Goal: Task Accomplishment & Management: Manage account settings

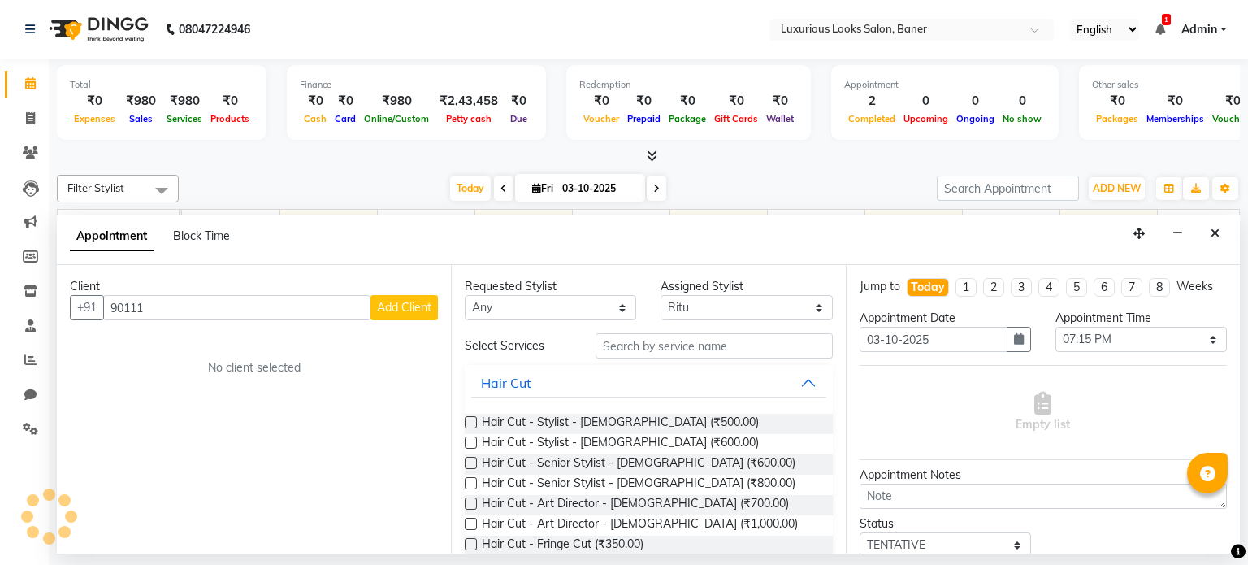
select select "68794"
select select "1155"
select select "tentative"
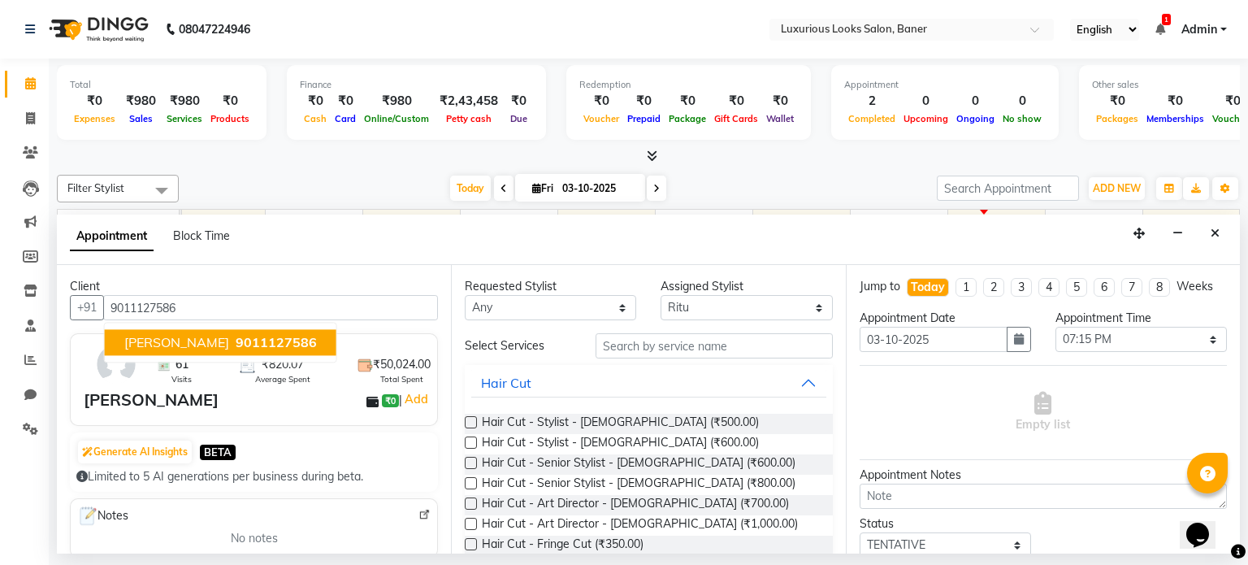
click at [259, 341] on span "9011127586" at bounding box center [276, 343] width 81 height 16
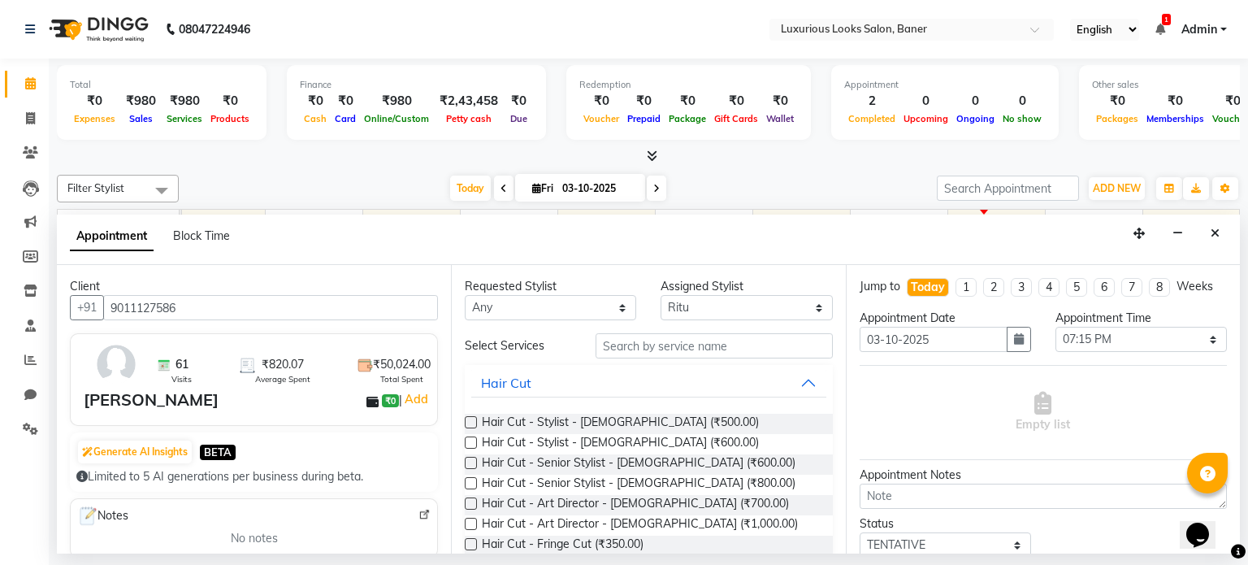
type input "9011127586"
click at [659, 354] on input "text" at bounding box center [714, 345] width 237 height 25
click at [468, 422] on label at bounding box center [471, 422] width 12 height 12
click at [468, 422] on input "checkbox" at bounding box center [470, 424] width 11 height 11
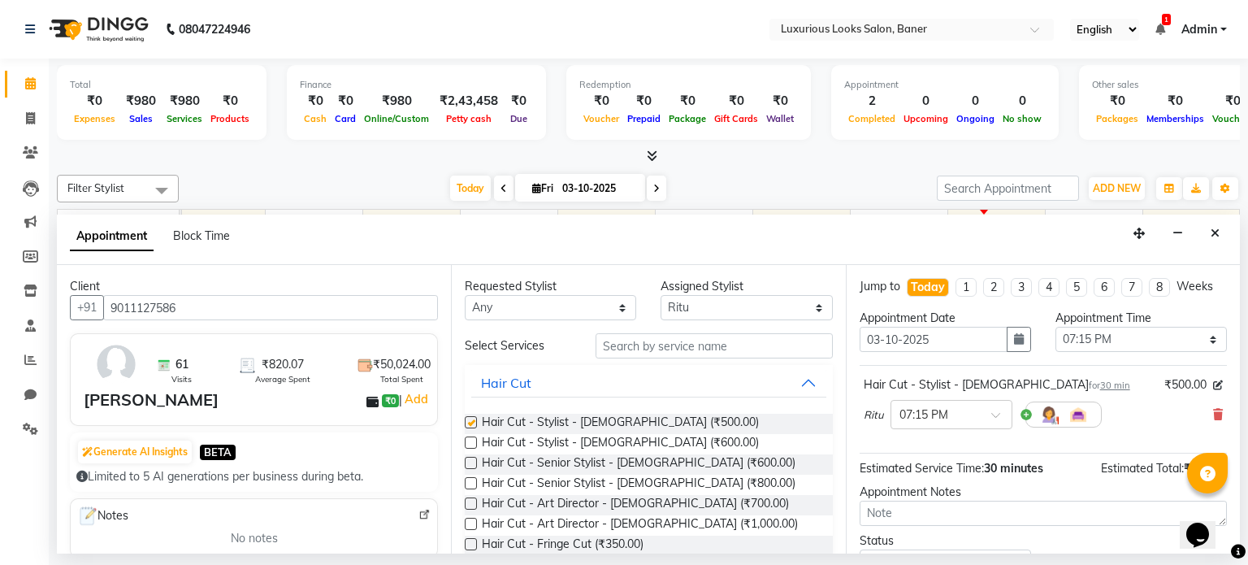
checkbox input "false"
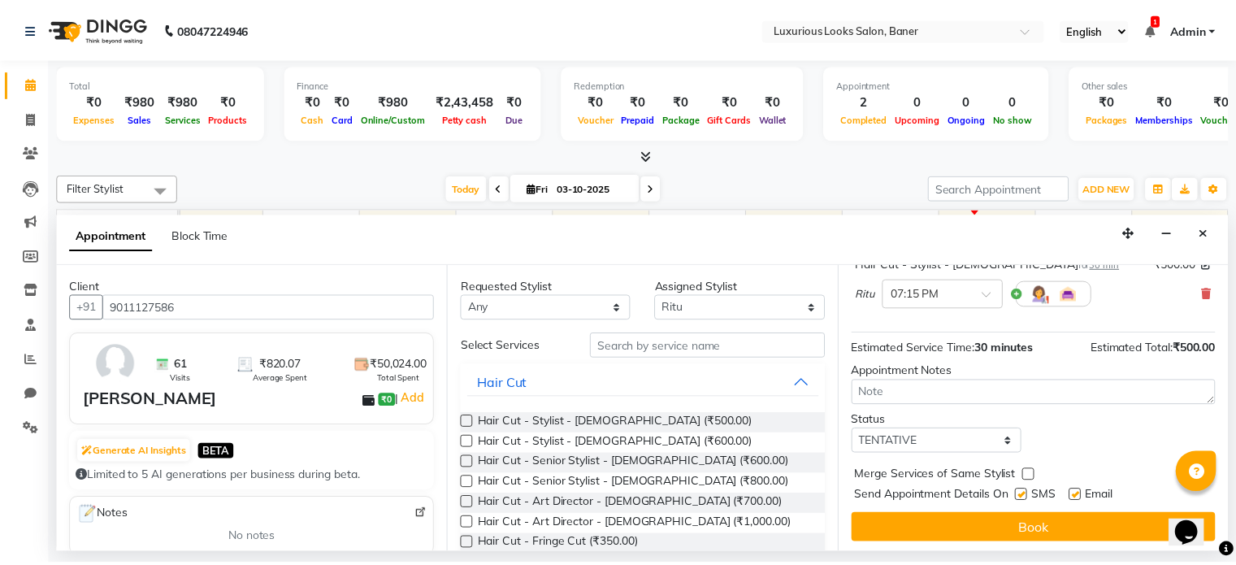
scroll to position [123, 0]
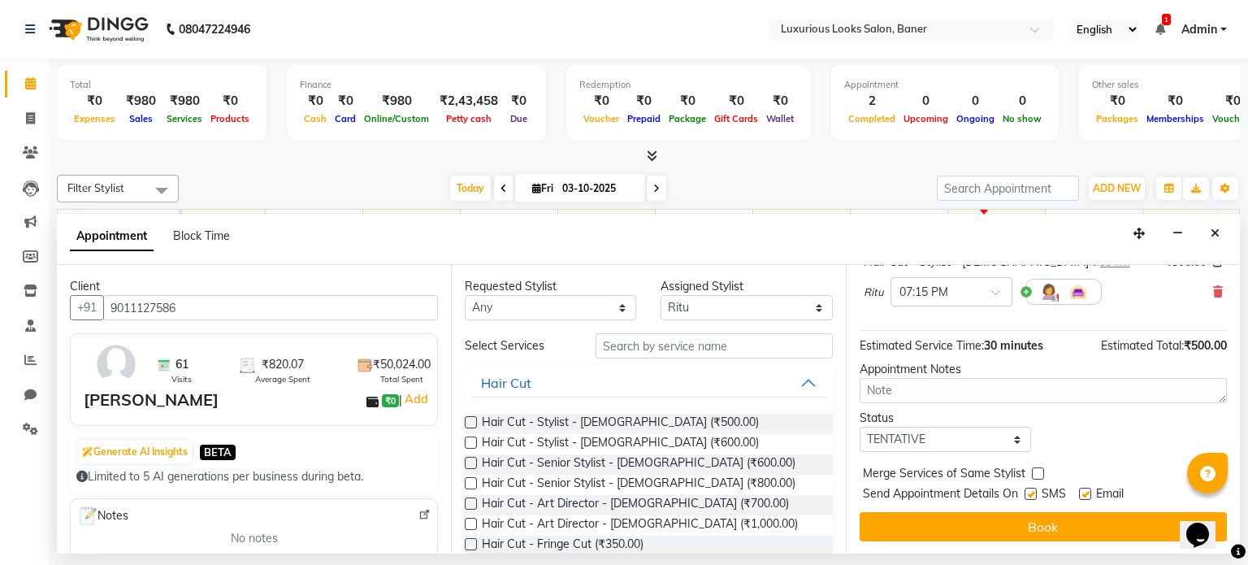
drag, startPoint x: 1027, startPoint y: 489, endPoint x: 1160, endPoint y: 490, distance: 132.5
click at [1052, 490] on div "SMS" at bounding box center [1052, 495] width 54 height 20
click at [1085, 490] on label at bounding box center [1085, 494] width 12 height 12
click at [1085, 490] on input "checkbox" at bounding box center [1084, 495] width 11 height 11
checkbox input "false"
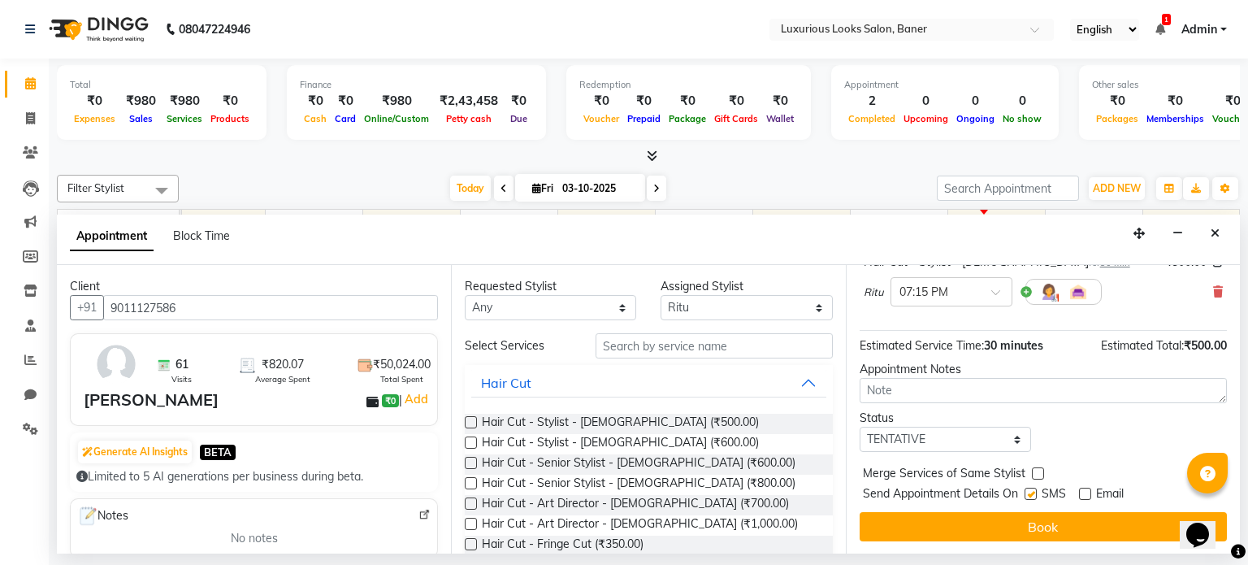
drag, startPoint x: 1033, startPoint y: 490, endPoint x: 1031, endPoint y: 526, distance: 35.8
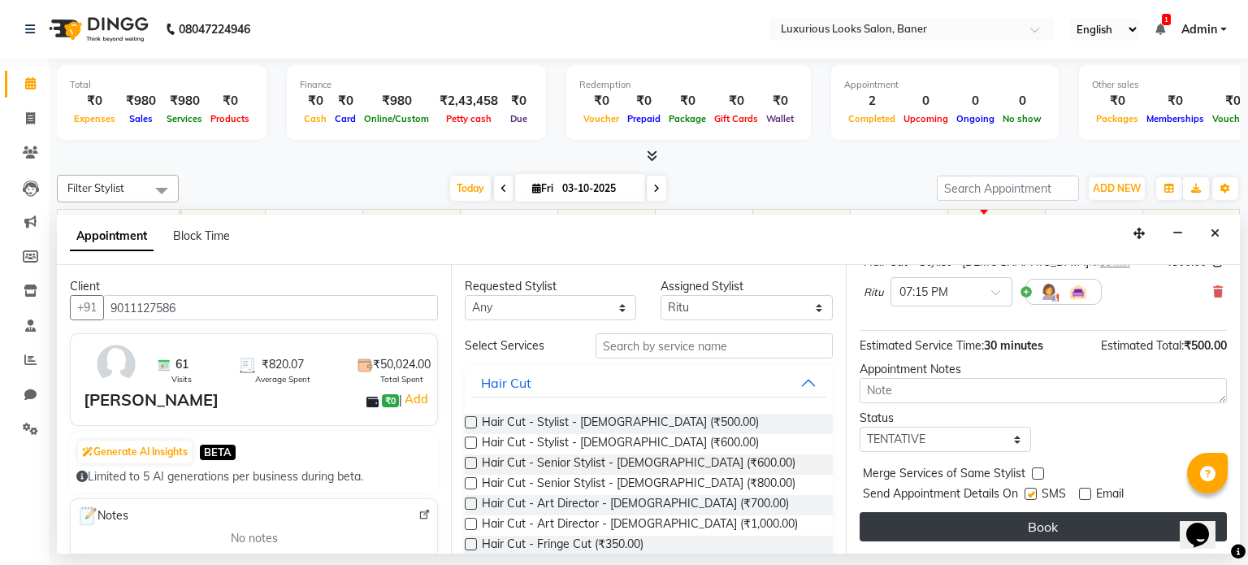
click at [1032, 490] on label at bounding box center [1031, 494] width 12 height 12
click at [1032, 490] on input "checkbox" at bounding box center [1030, 495] width 11 height 11
checkbox input "false"
click at [1031, 531] on button "Book" at bounding box center [1043, 526] width 367 height 29
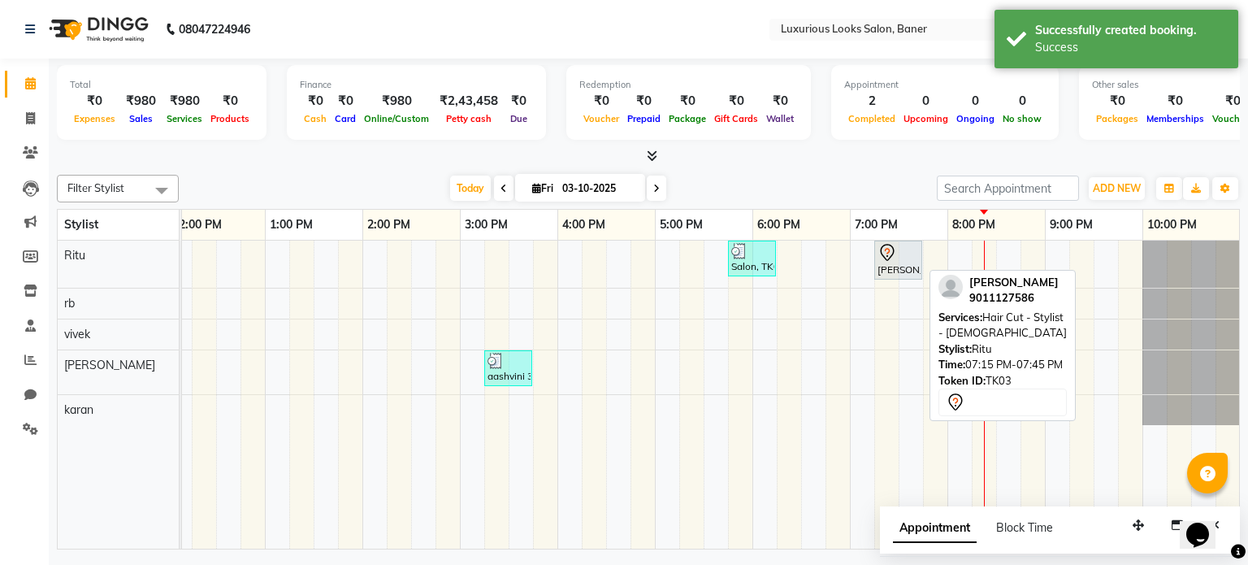
click at [900, 255] on div at bounding box center [898, 253] width 41 height 20
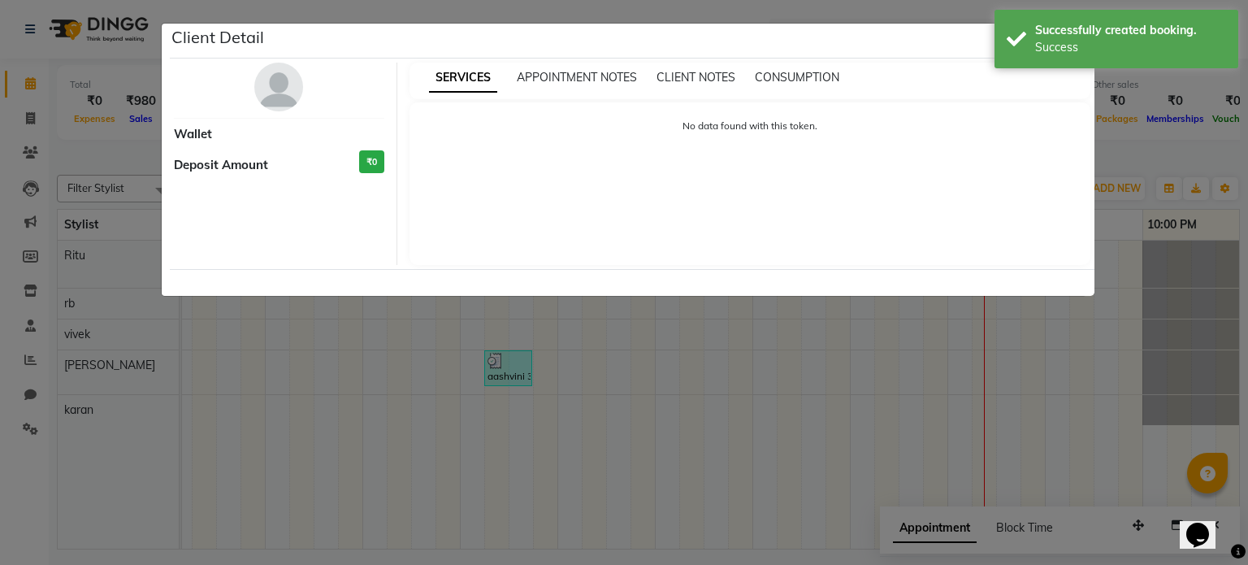
select select "7"
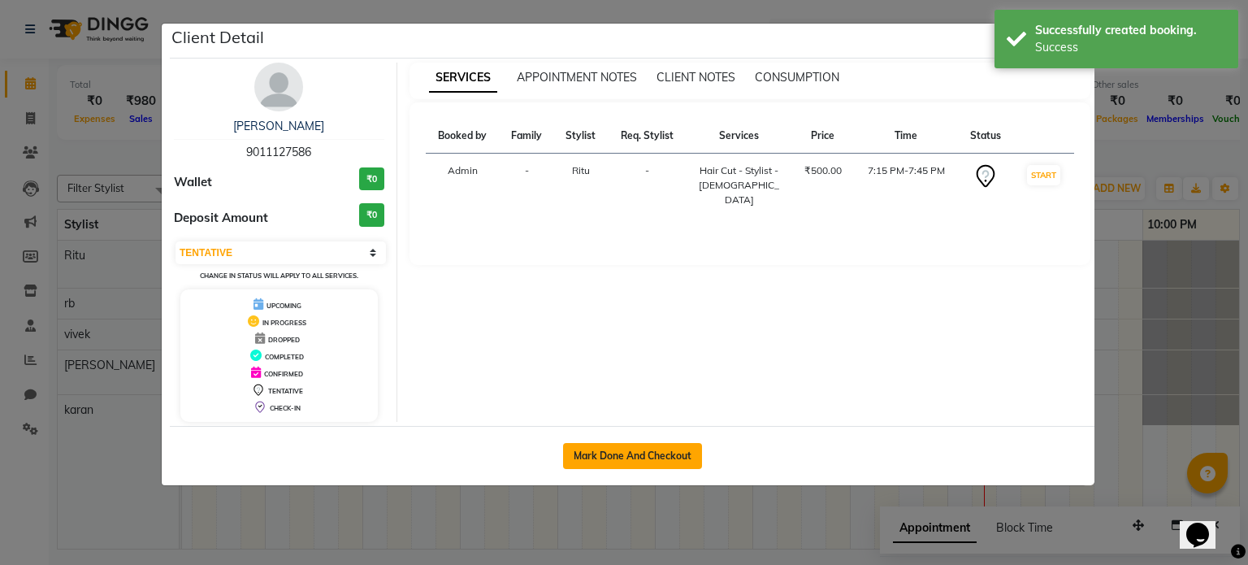
click at [614, 450] on button "Mark Done And Checkout" at bounding box center [632, 456] width 139 height 26
select select "service"
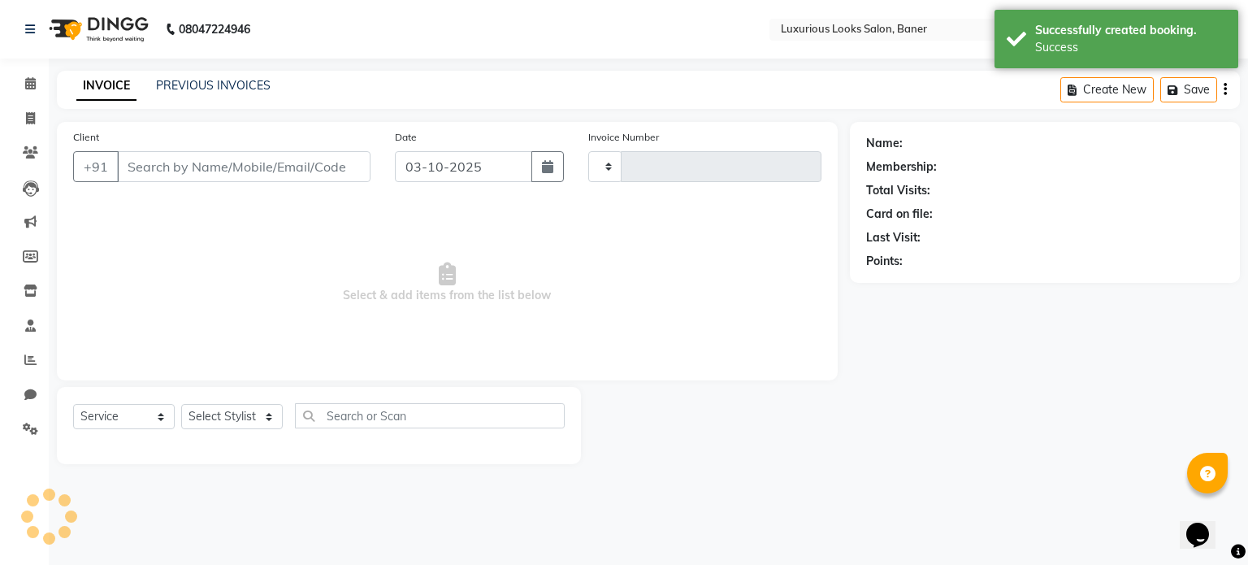
type input "0917"
select select "7573"
type input "9011127586"
select select "68794"
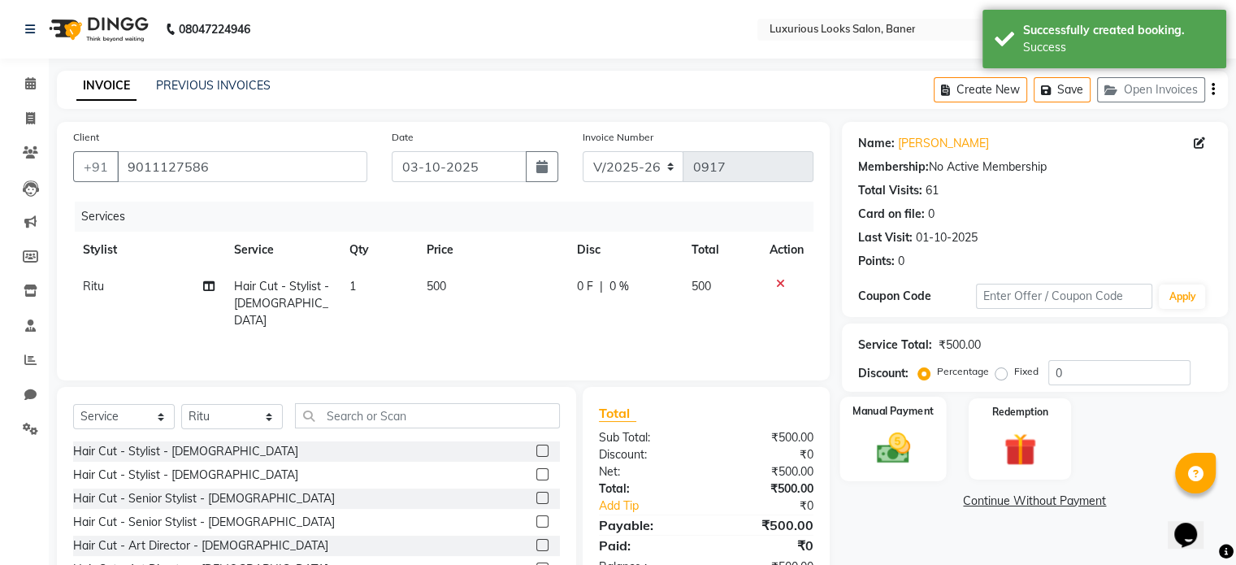
click at [858, 427] on div "Manual Payment" at bounding box center [893, 439] width 106 height 84
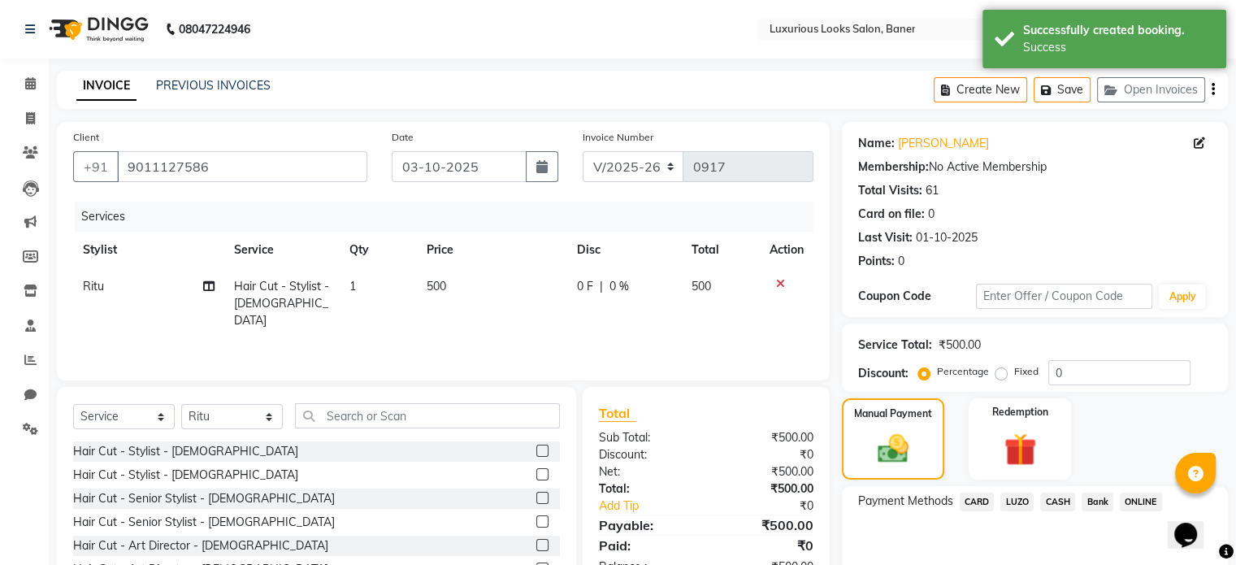
click at [1128, 499] on span "ONLINE" at bounding box center [1141, 502] width 42 height 19
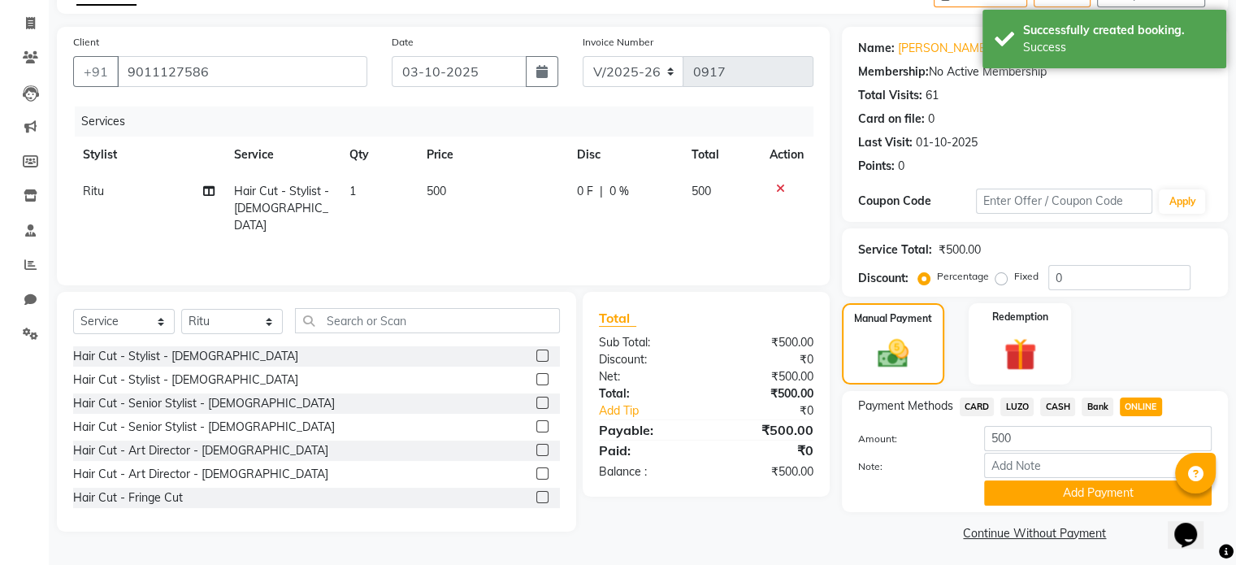
scroll to position [101, 0]
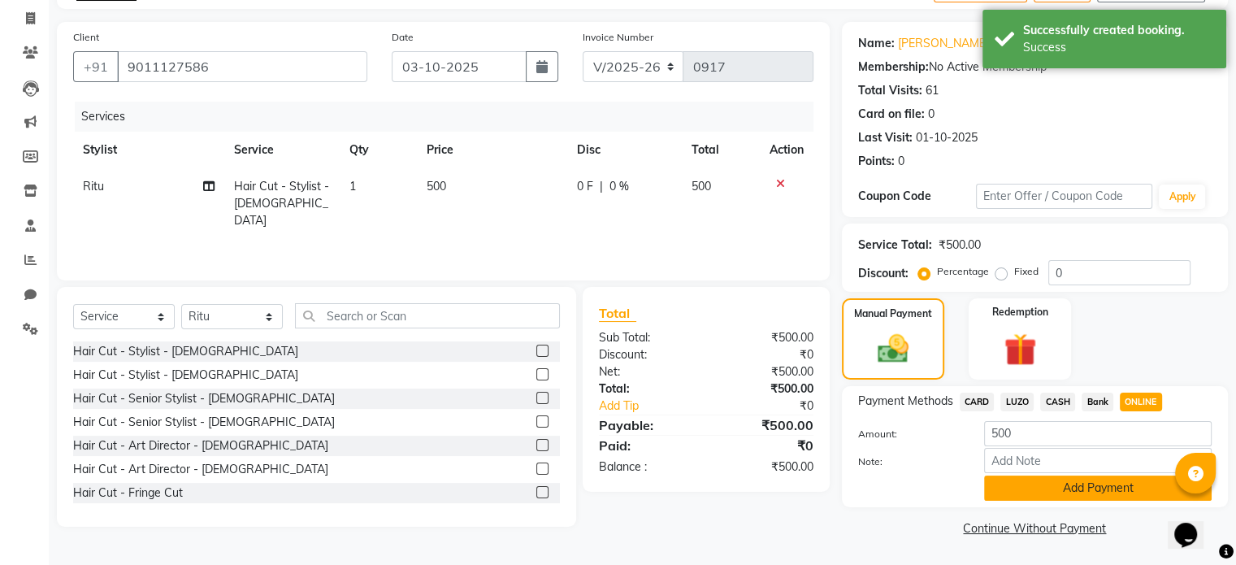
click at [1091, 490] on button "Add Payment" at bounding box center [1098, 487] width 228 height 25
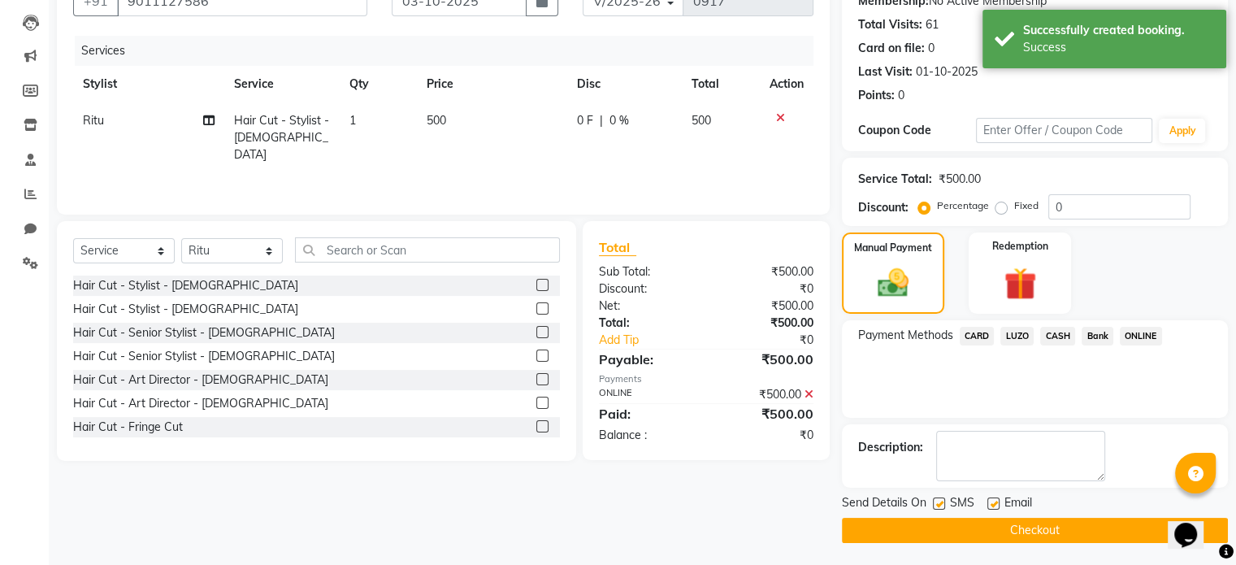
scroll to position [167, 0]
click at [988, 499] on label at bounding box center [994, 503] width 12 height 12
click at [988, 499] on input "checkbox" at bounding box center [993, 503] width 11 height 11
checkbox input "false"
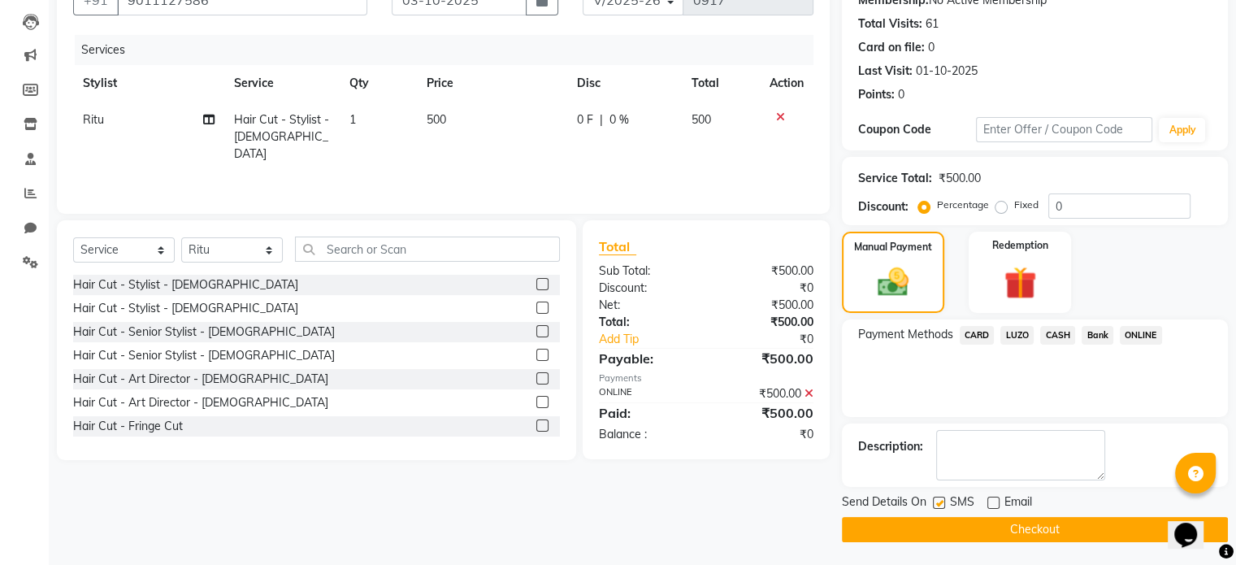
click at [938, 497] on label at bounding box center [939, 503] width 12 height 12
click at [938, 498] on input "checkbox" at bounding box center [938, 503] width 11 height 11
checkbox input "false"
click at [940, 521] on button "Checkout" at bounding box center [1035, 529] width 386 height 25
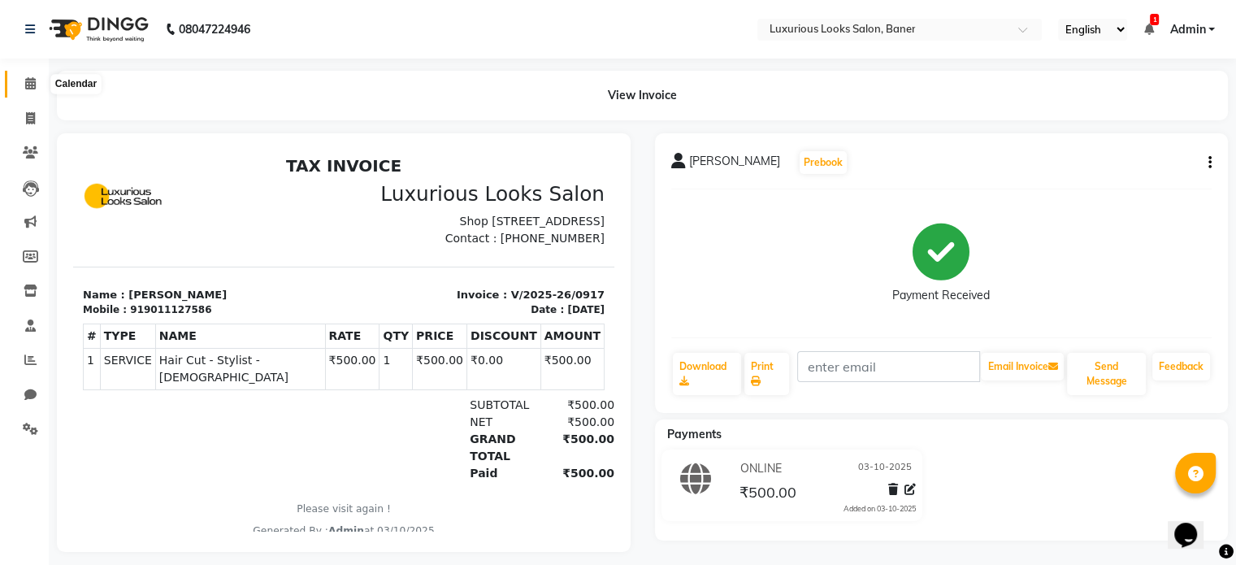
click at [29, 80] on icon at bounding box center [30, 83] width 11 height 12
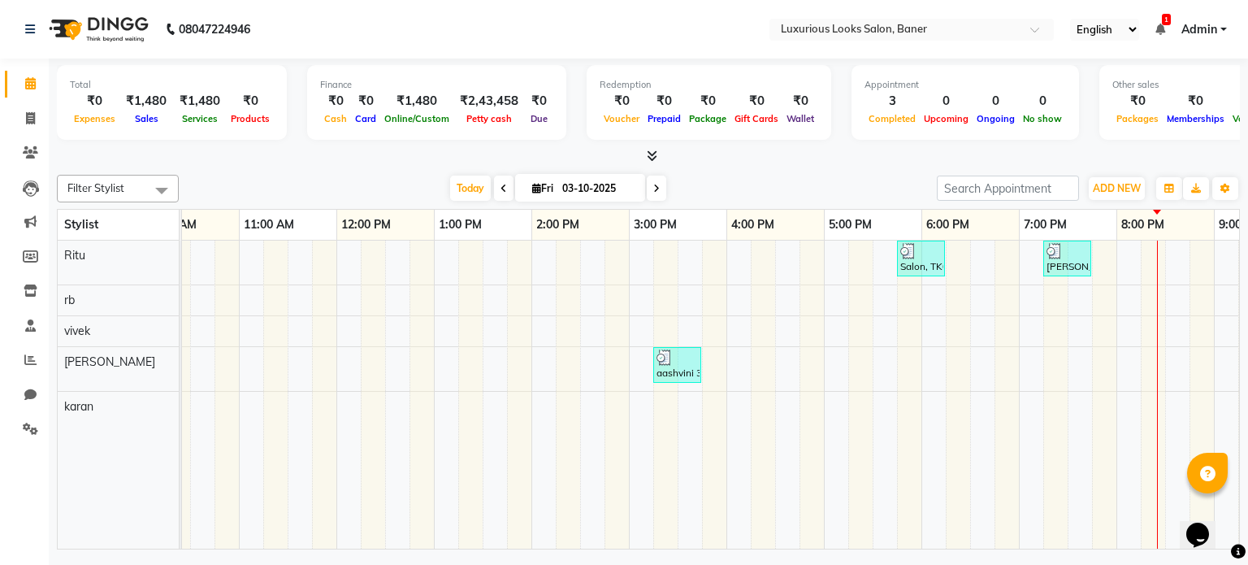
scroll to position [0, 307]
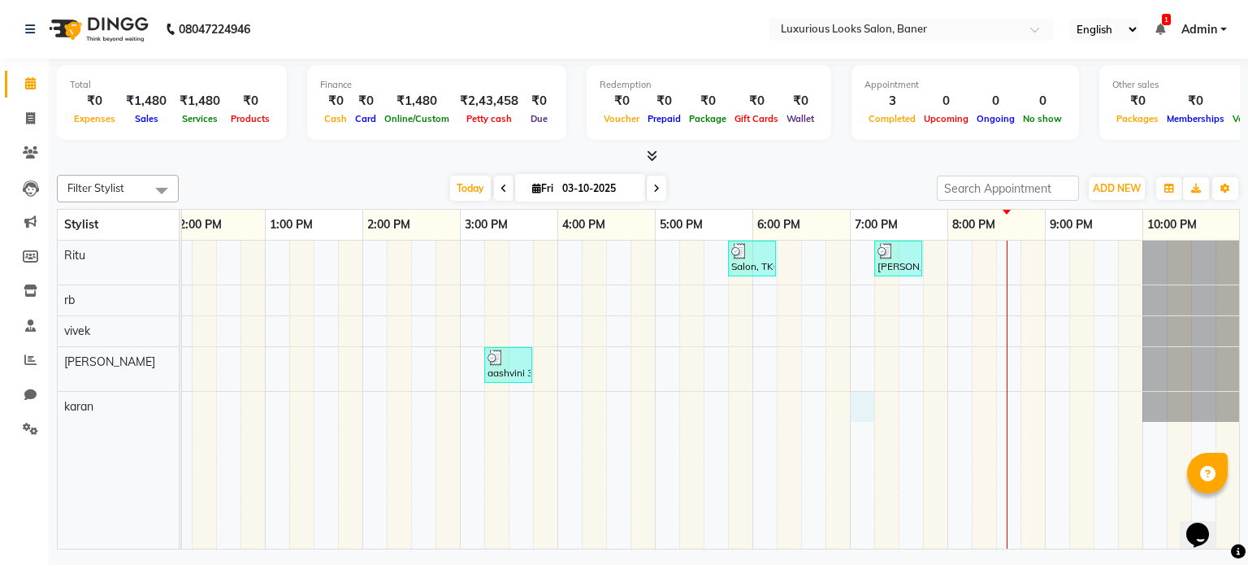
click at [857, 401] on div "Salon, TK02, 05:45 PM-06:15 PM, Women Regular Waxing - Full Arms [PERSON_NAME] …" at bounding box center [557, 395] width 1365 height 309
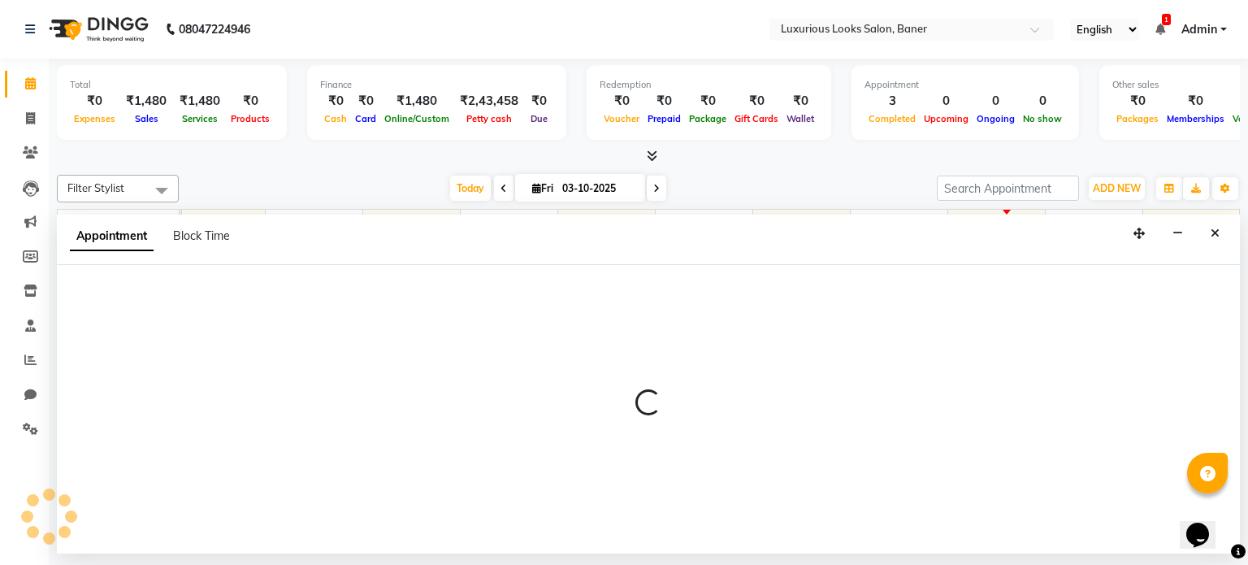
select select "93453"
select select "1140"
select select "tentative"
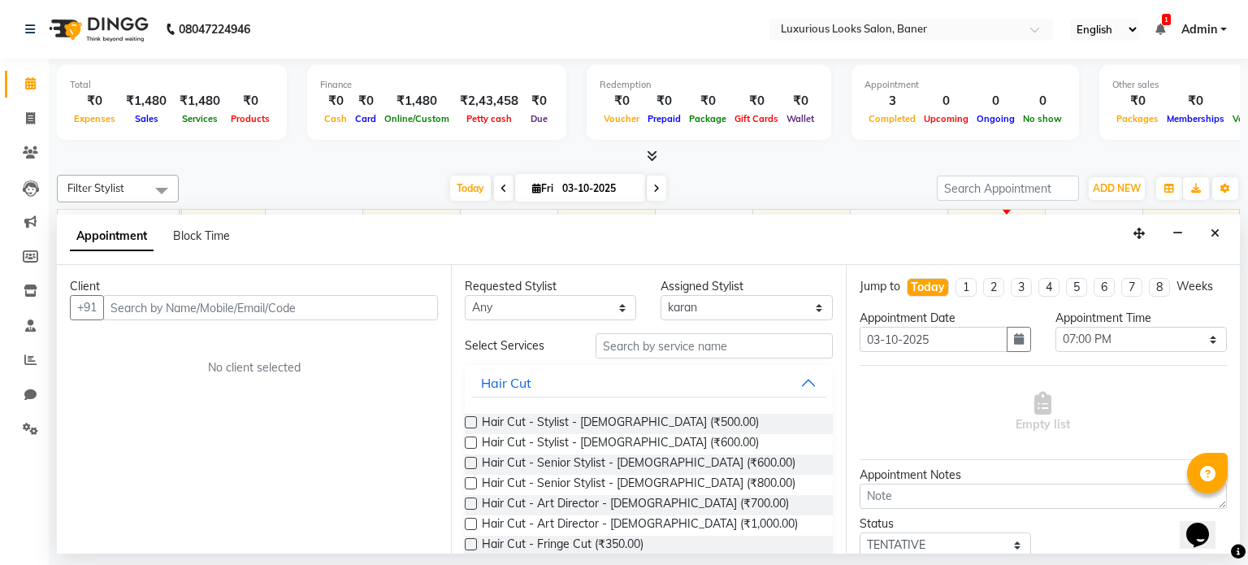
click at [276, 306] on input "text" at bounding box center [270, 307] width 335 height 25
type input "8606284653"
click at [394, 306] on span "Add Client" at bounding box center [404, 307] width 54 height 15
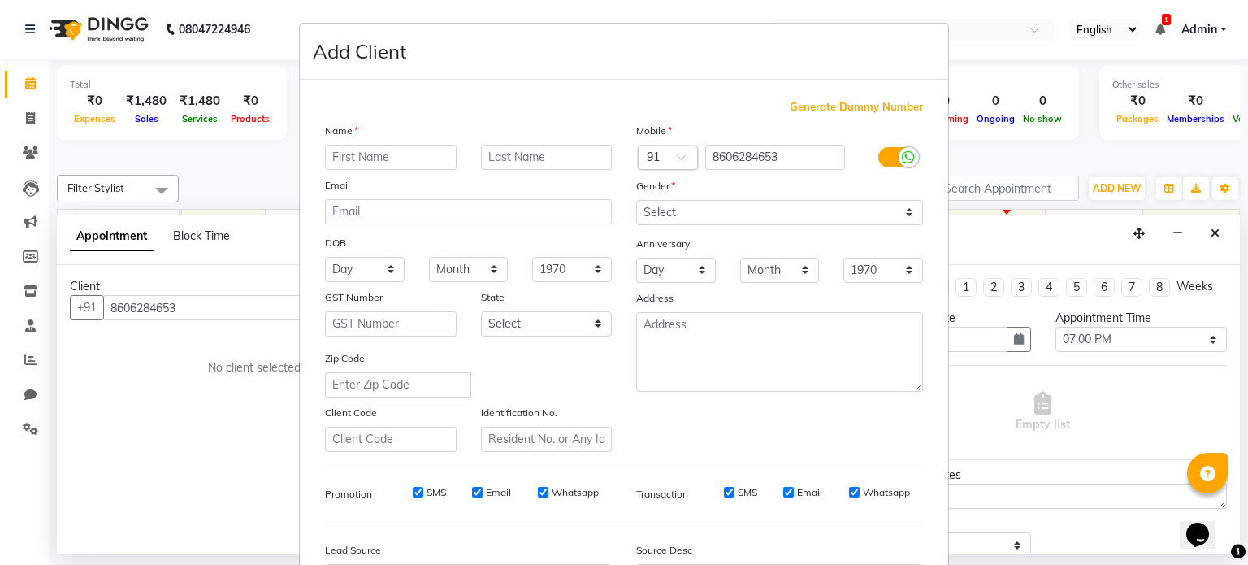
click at [370, 158] on input "text" at bounding box center [391, 157] width 132 height 25
type input "yasaswili"
click at [643, 201] on select "Select [DEMOGRAPHIC_DATA] [DEMOGRAPHIC_DATA] Other Prefer Not To Say" at bounding box center [779, 212] width 287 height 25
select select "[DEMOGRAPHIC_DATA]"
click at [636, 201] on select "Select [DEMOGRAPHIC_DATA] [DEMOGRAPHIC_DATA] Other Prefer Not To Say" at bounding box center [779, 212] width 287 height 25
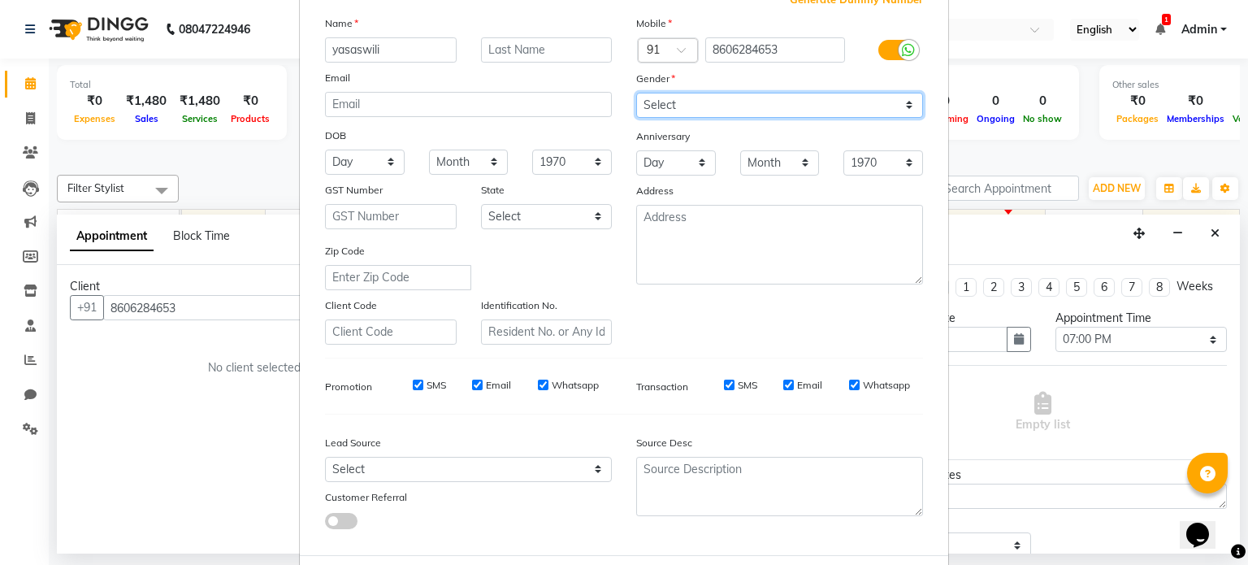
scroll to position [193, 0]
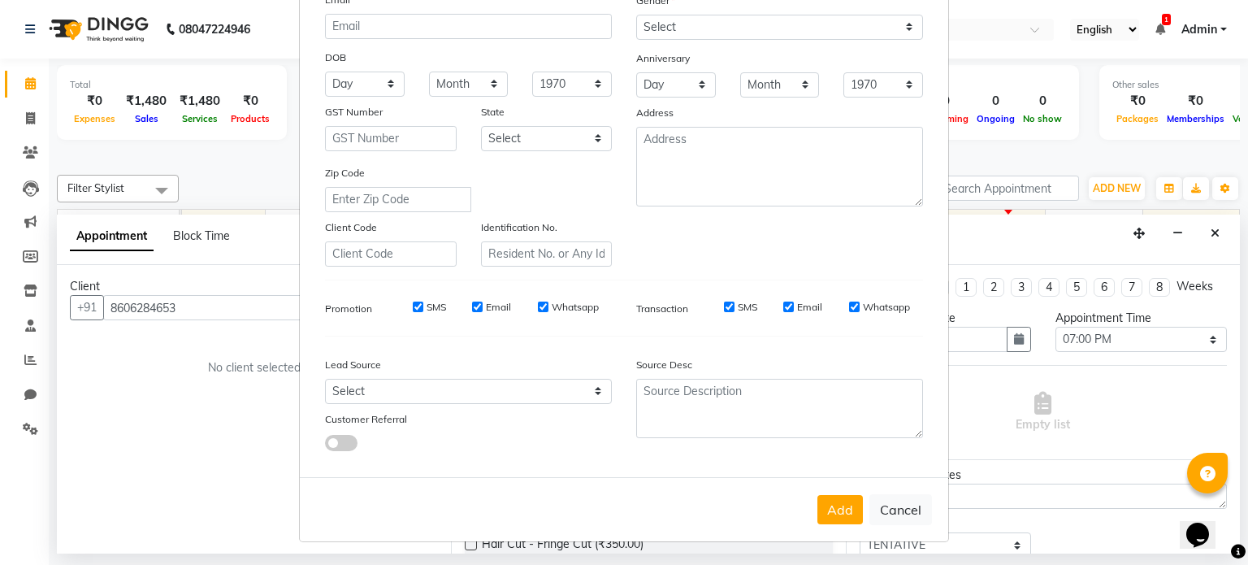
click at [562, 376] on div "Lead Source" at bounding box center [468, 367] width 311 height 23
click at [562, 386] on select "Select Walk-in Referral Internet Friend Word of Mouth Advertisement Facebook Ju…" at bounding box center [468, 391] width 287 height 25
select select "51356"
click at [325, 379] on select "Select Walk-in Referral Internet Friend Word of Mouth Advertisement Facebook Ju…" at bounding box center [468, 391] width 287 height 25
click at [828, 514] on button "Add" at bounding box center [841, 509] width 46 height 29
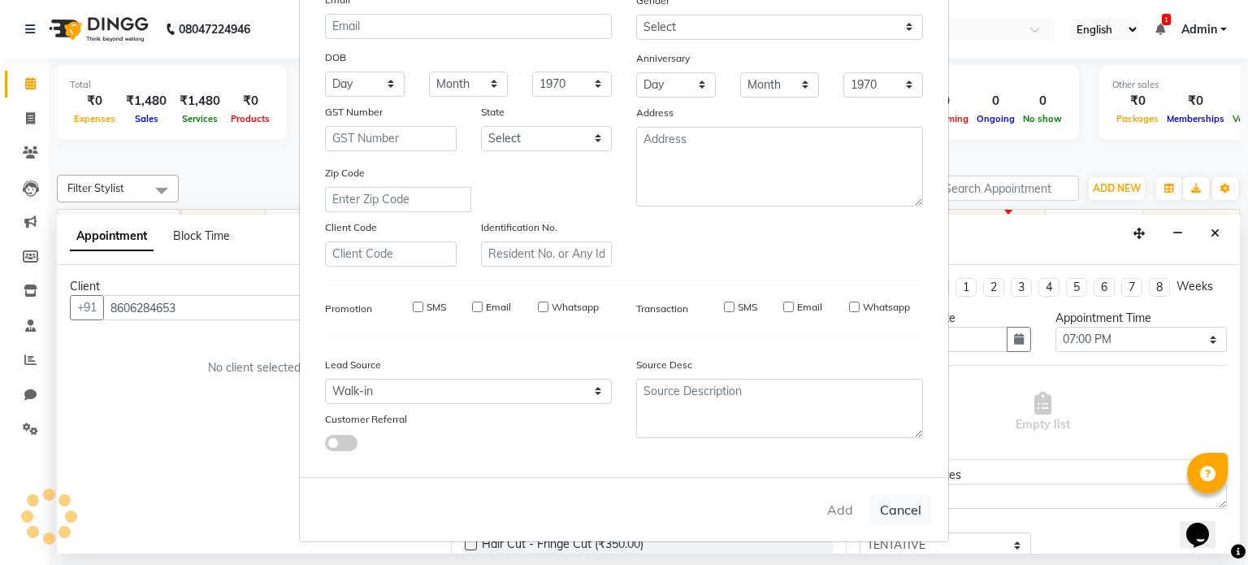
select select
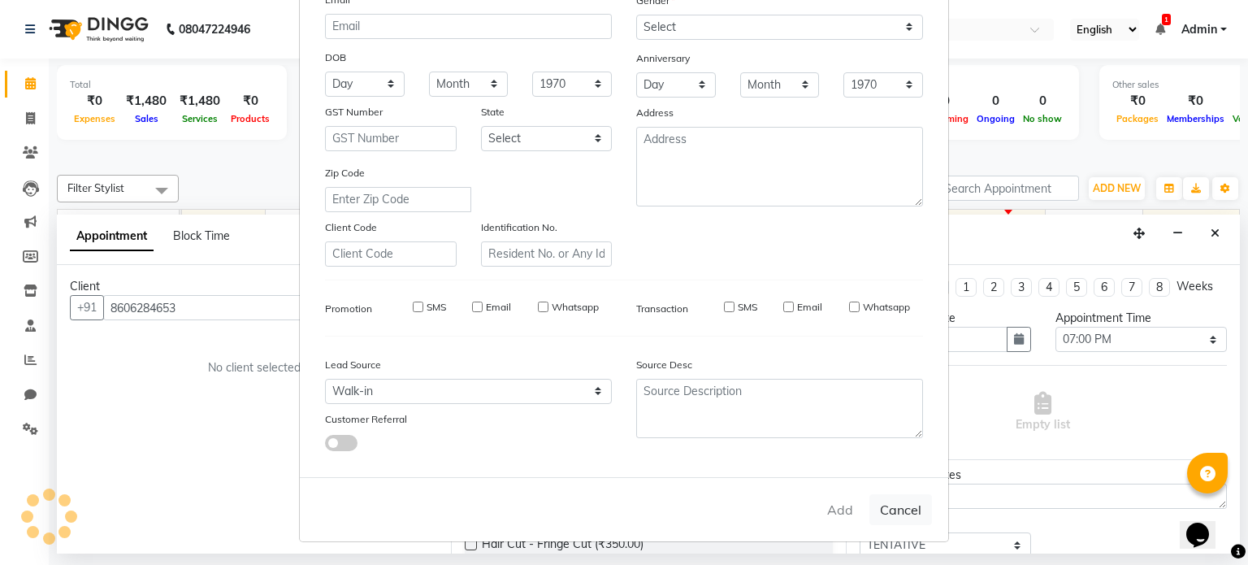
select select
checkbox input "false"
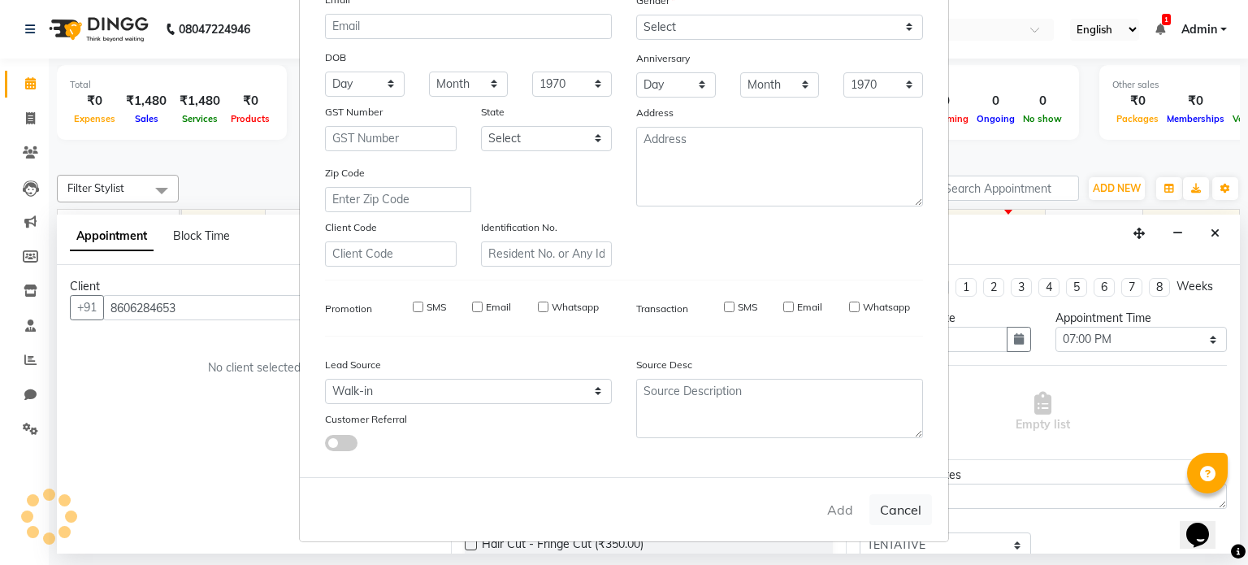
checkbox input "false"
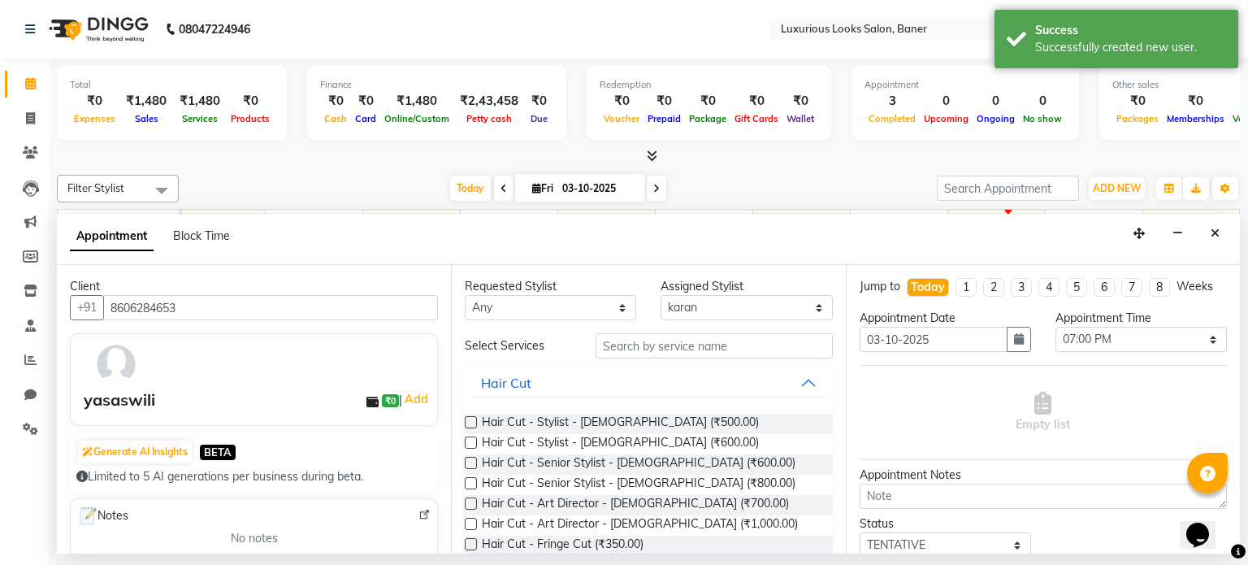
click at [465, 441] on label at bounding box center [471, 442] width 12 height 12
click at [465, 441] on input "checkbox" at bounding box center [470, 444] width 11 height 11
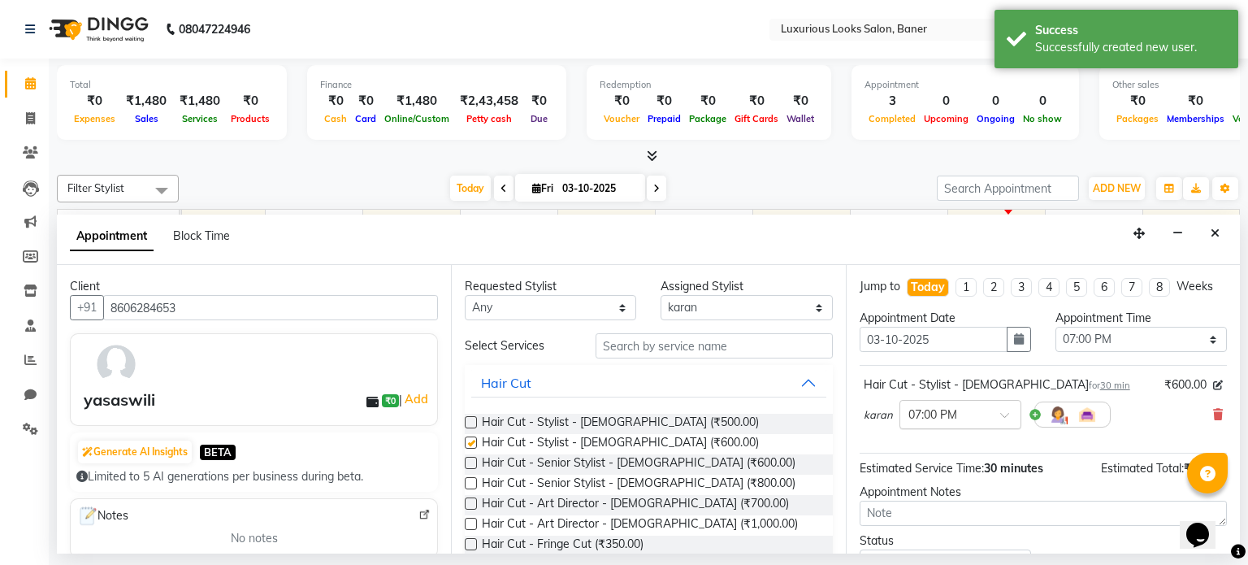
checkbox input "false"
click at [468, 479] on label at bounding box center [471, 483] width 12 height 12
click at [468, 480] on input "checkbox" at bounding box center [470, 485] width 11 height 11
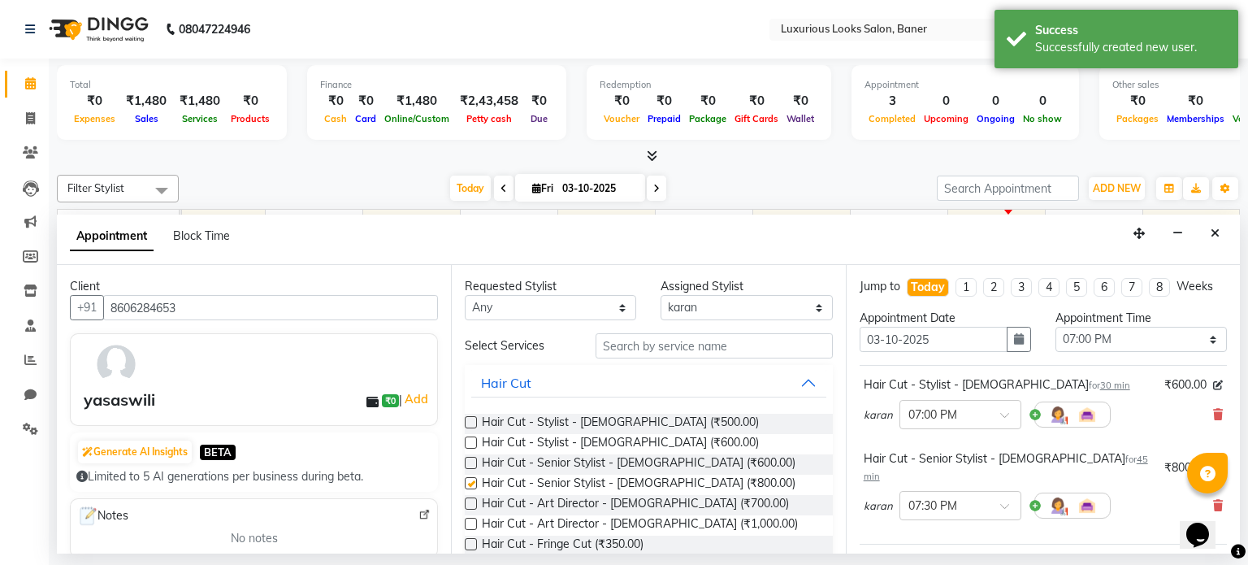
checkbox input "false"
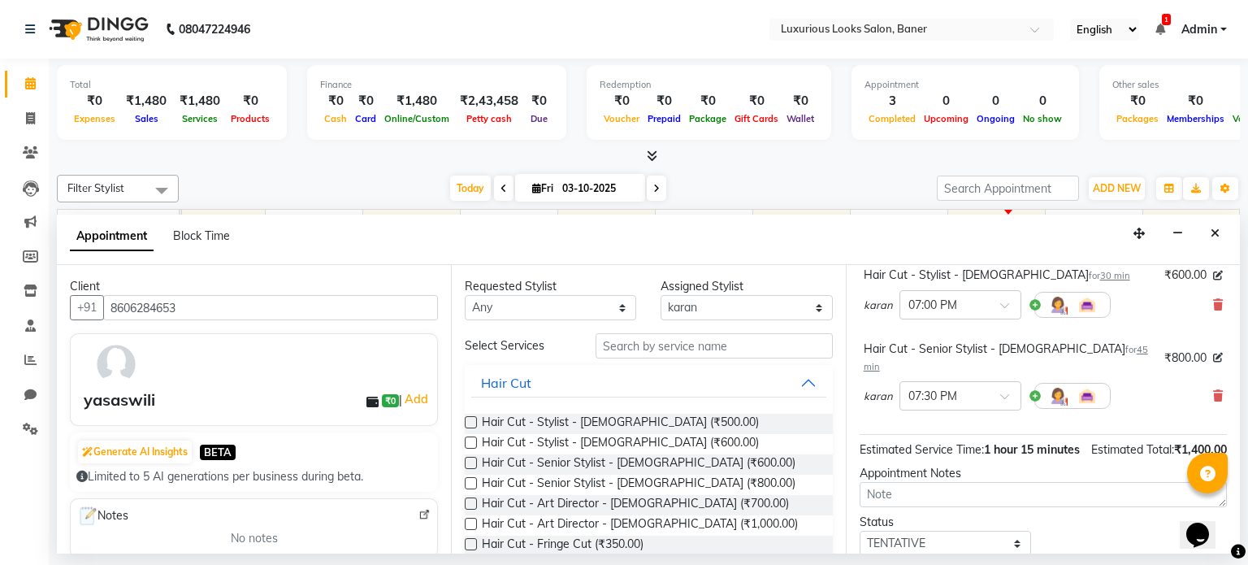
scroll to position [0, 0]
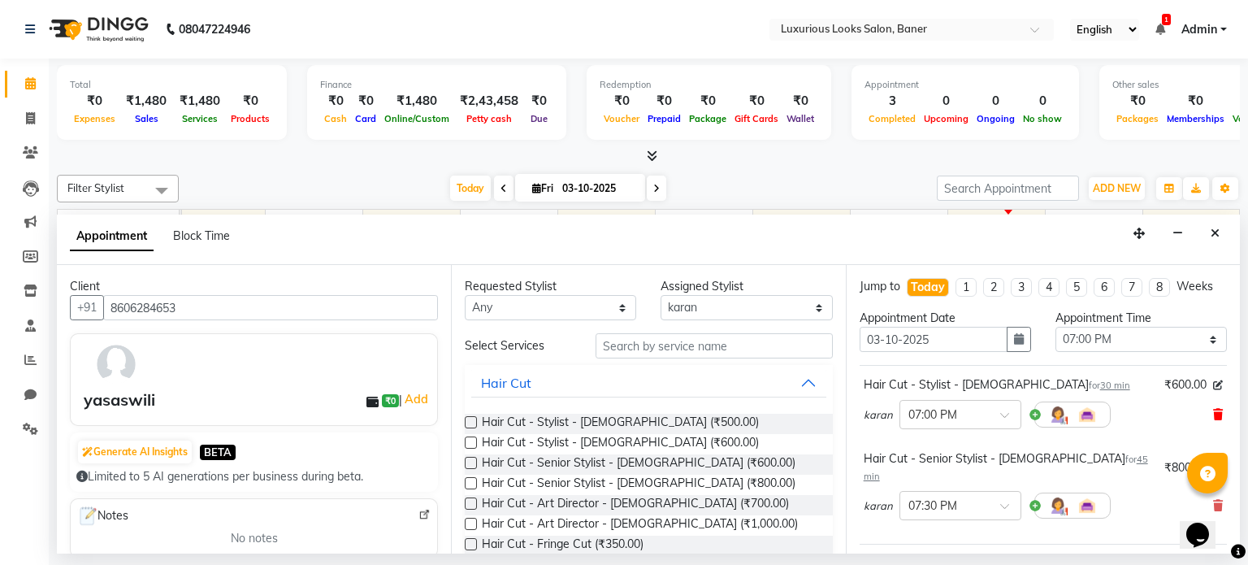
click at [1213, 410] on icon at bounding box center [1218, 414] width 10 height 11
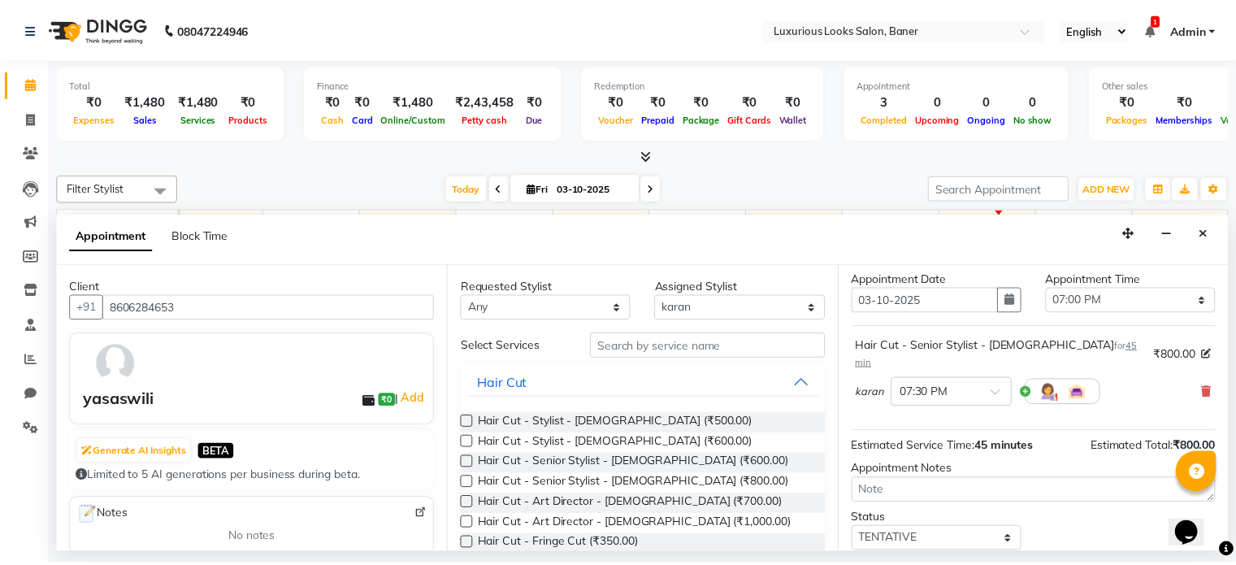
scroll to position [123, 0]
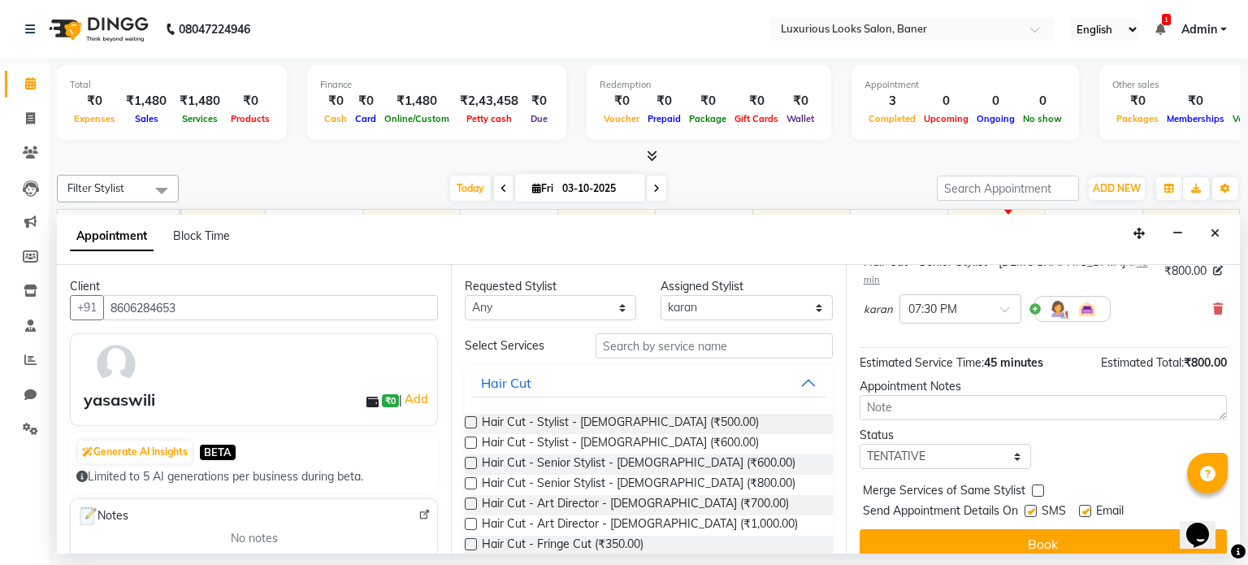
click at [1031, 505] on label at bounding box center [1031, 511] width 12 height 12
click at [1031, 507] on input "checkbox" at bounding box center [1030, 512] width 11 height 11
checkbox input "false"
click at [1083, 505] on label at bounding box center [1085, 511] width 12 height 12
click at [1083, 507] on input "checkbox" at bounding box center [1084, 512] width 11 height 11
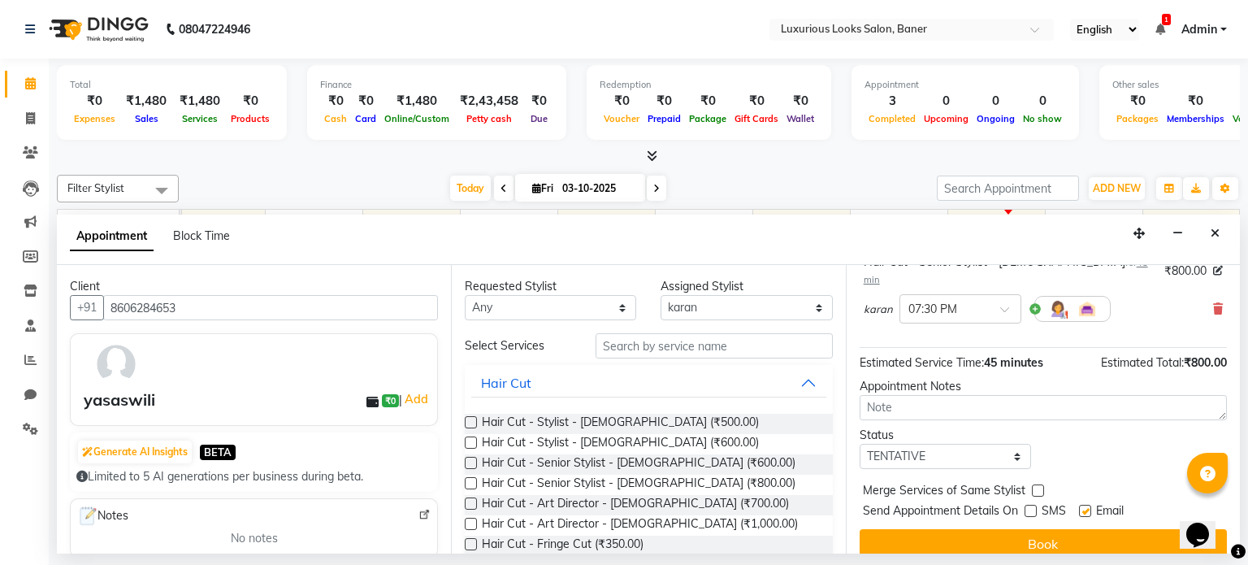
checkbox input "false"
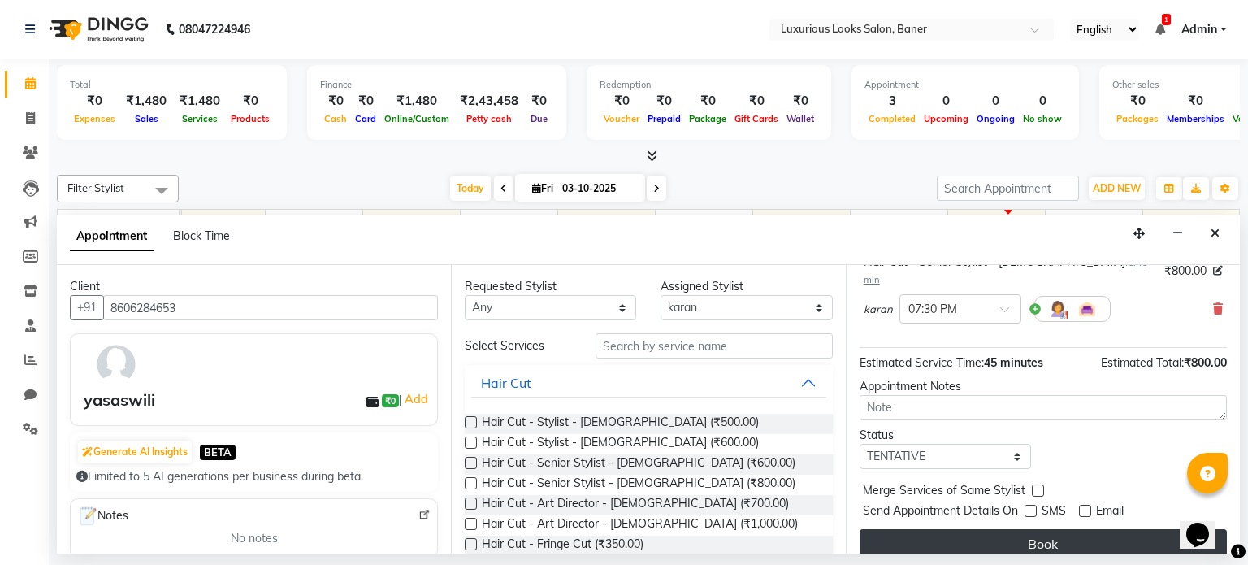
click at [1058, 529] on button "Book" at bounding box center [1043, 543] width 367 height 29
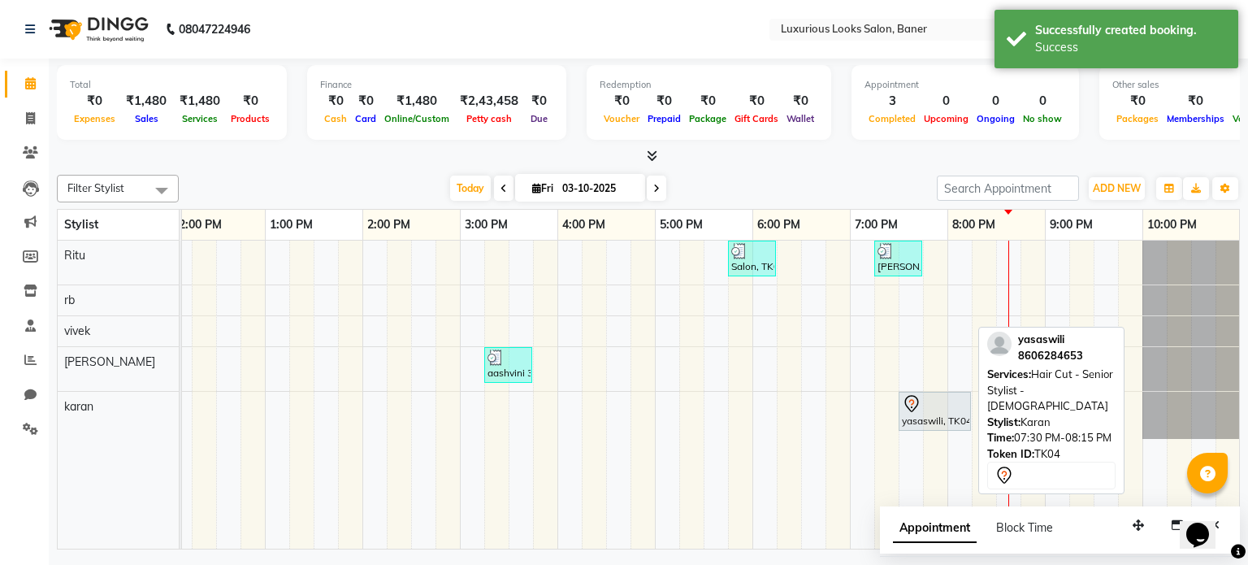
click at [909, 413] on div "yasaswili, TK04, 07:30 PM-08:15 PM, Hair Cut - Senior Stylist - [DEMOGRAPHIC_DA…" at bounding box center [935, 411] width 69 height 34
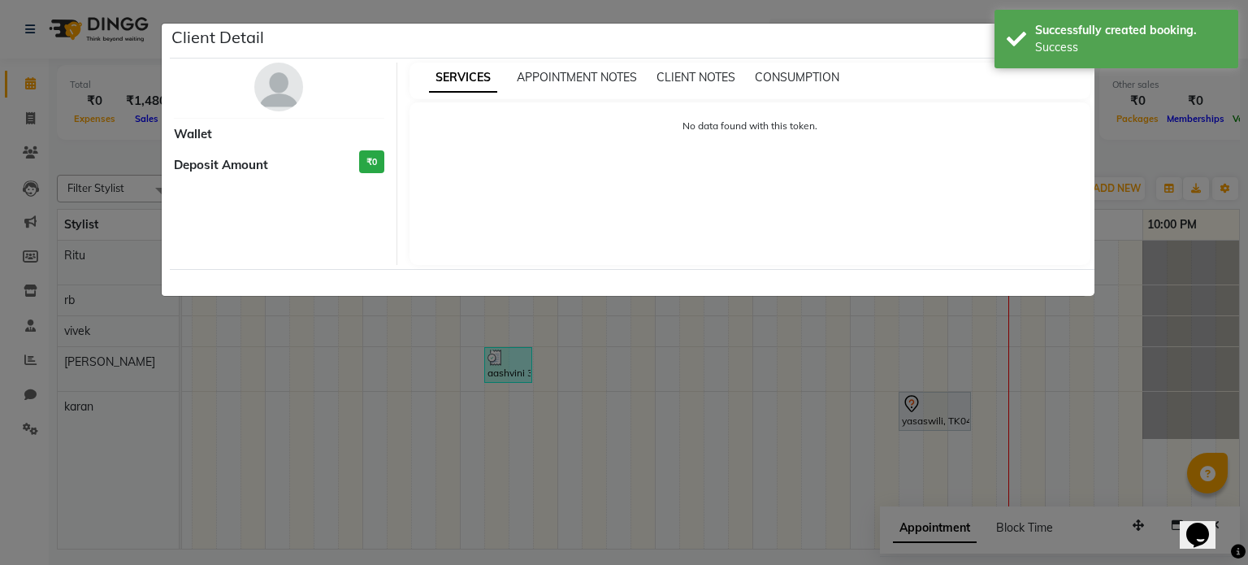
select select "7"
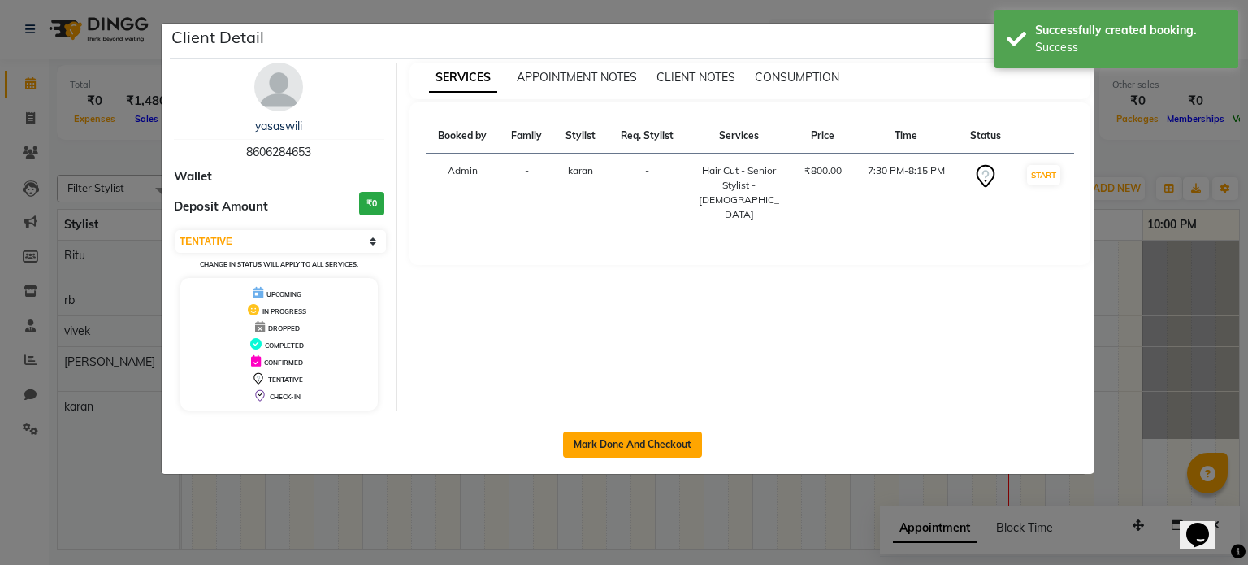
click at [621, 438] on button "Mark Done And Checkout" at bounding box center [632, 445] width 139 height 26
select select "service"
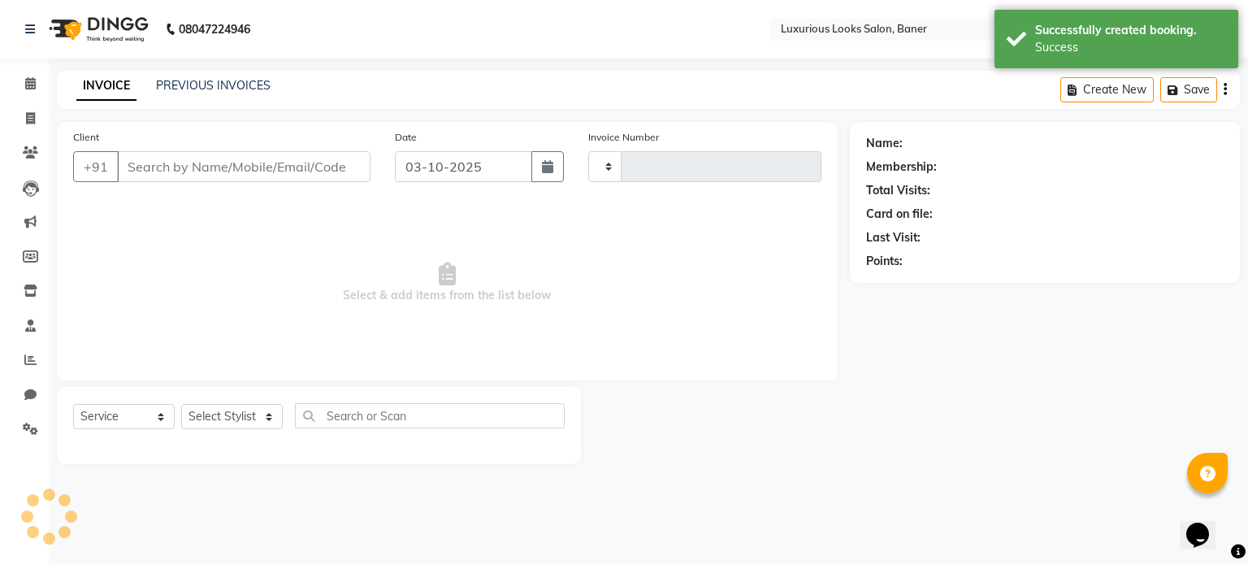
type input "0918"
select select "7573"
type input "8606284653"
select select "93453"
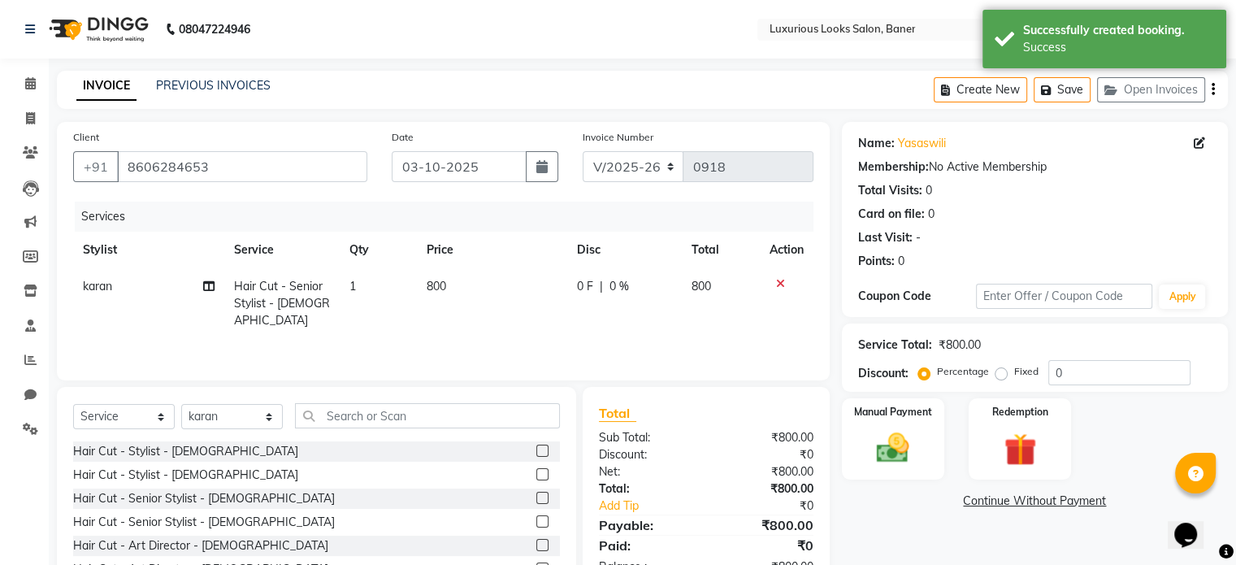
click at [607, 282] on div "0 F | 0 %" at bounding box center [624, 286] width 95 height 17
select select "93453"
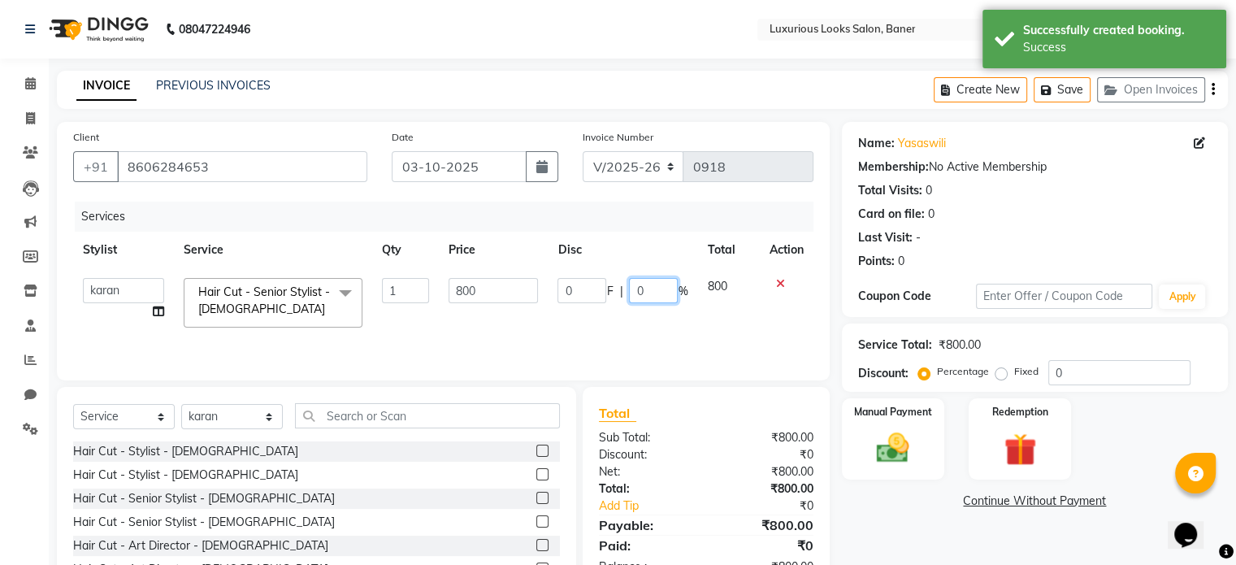
click at [657, 290] on input "0" at bounding box center [653, 290] width 49 height 25
type input "30"
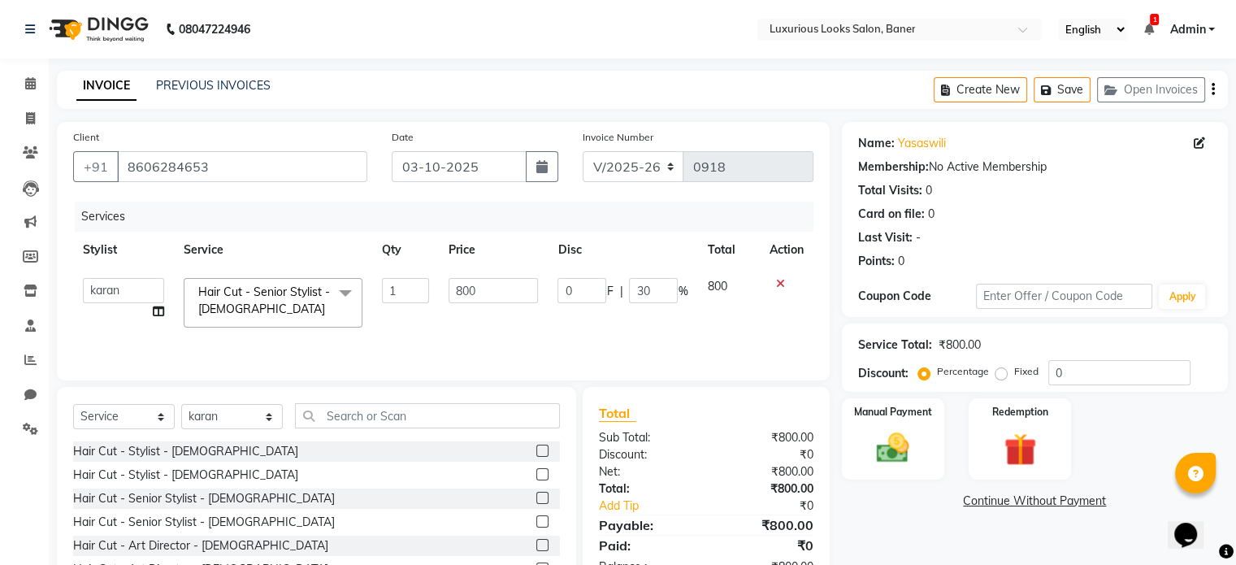
click at [676, 341] on div "Services Stylist Service Qty Price Disc Total Action [PERSON_NAME] rb Ritu [PER…" at bounding box center [443, 283] width 740 height 163
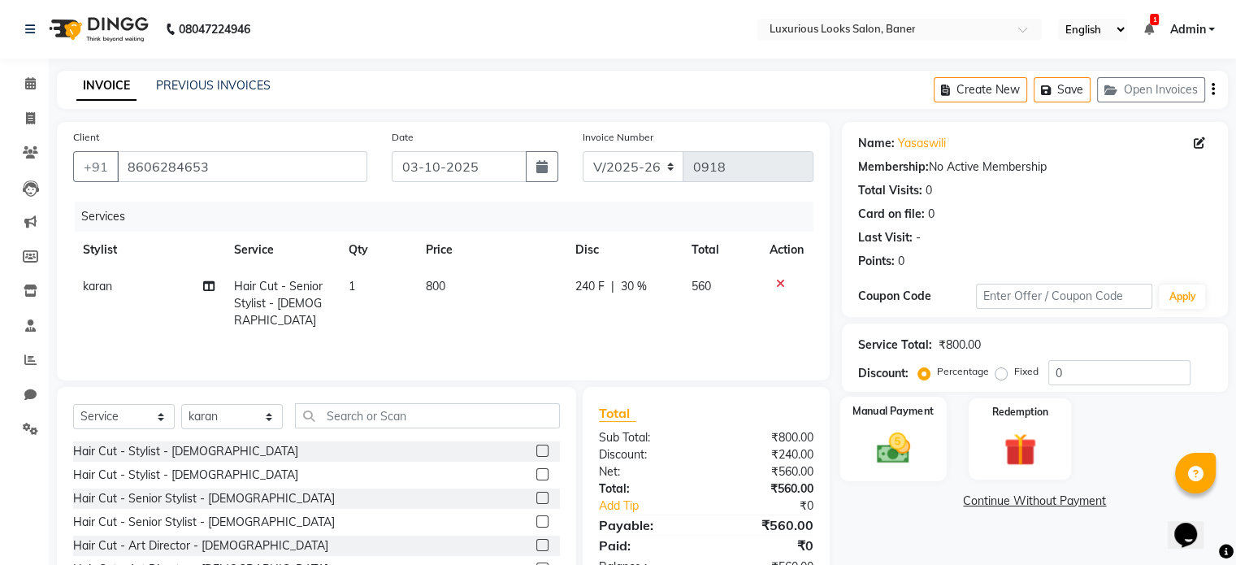
click at [898, 441] on img at bounding box center [893, 448] width 54 height 39
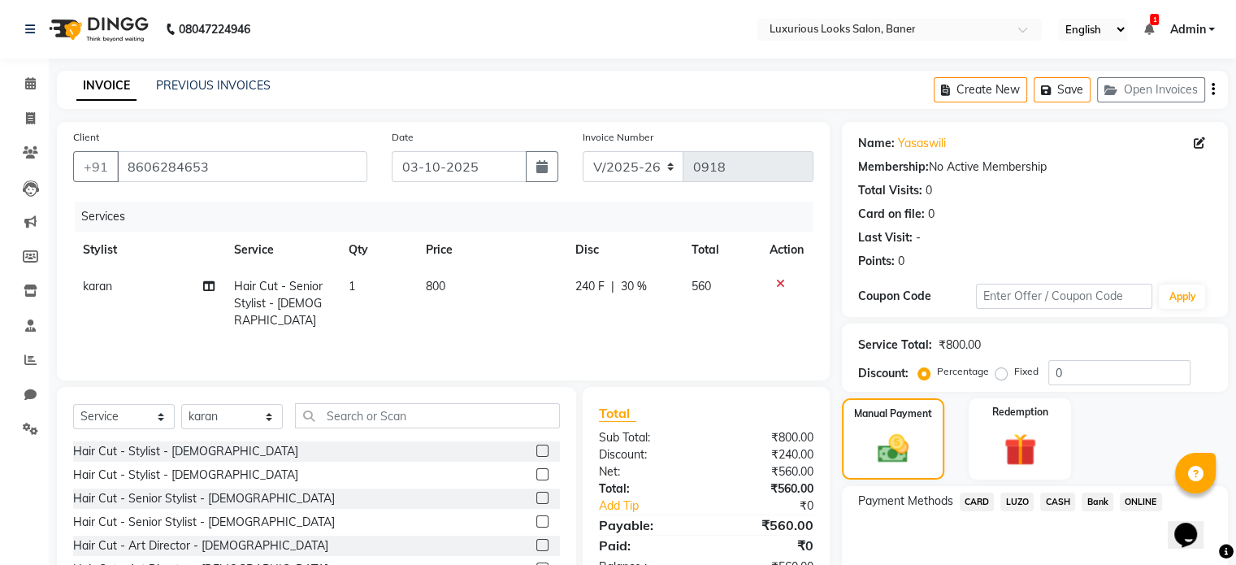
click at [1142, 498] on span "ONLINE" at bounding box center [1141, 502] width 42 height 19
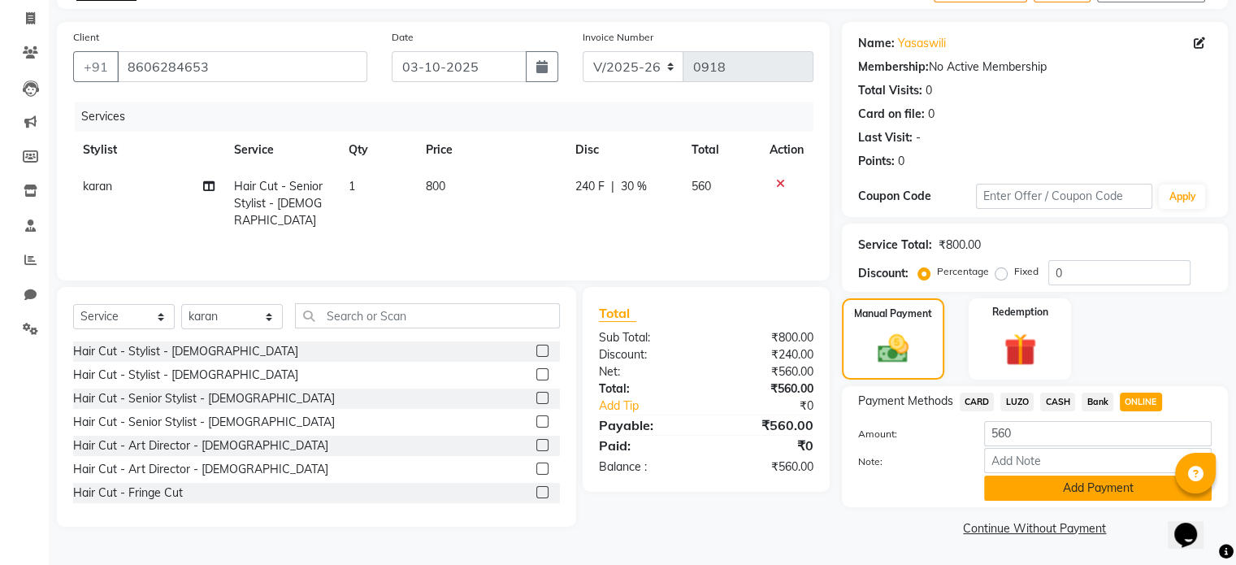
click at [1112, 486] on button "Add Payment" at bounding box center [1098, 487] width 228 height 25
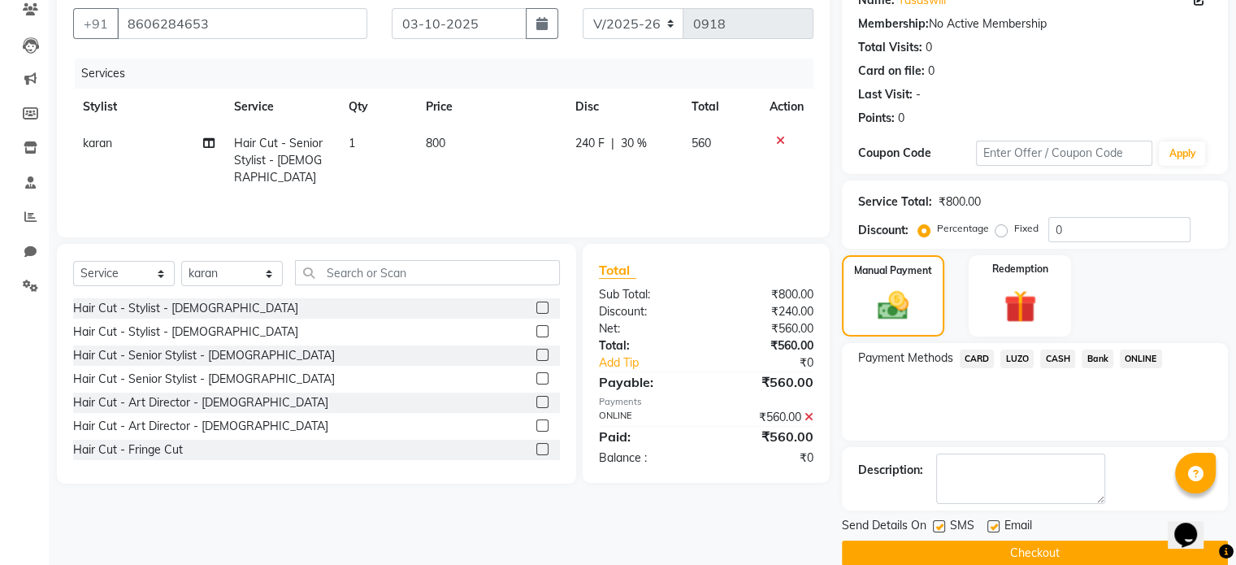
scroll to position [167, 0]
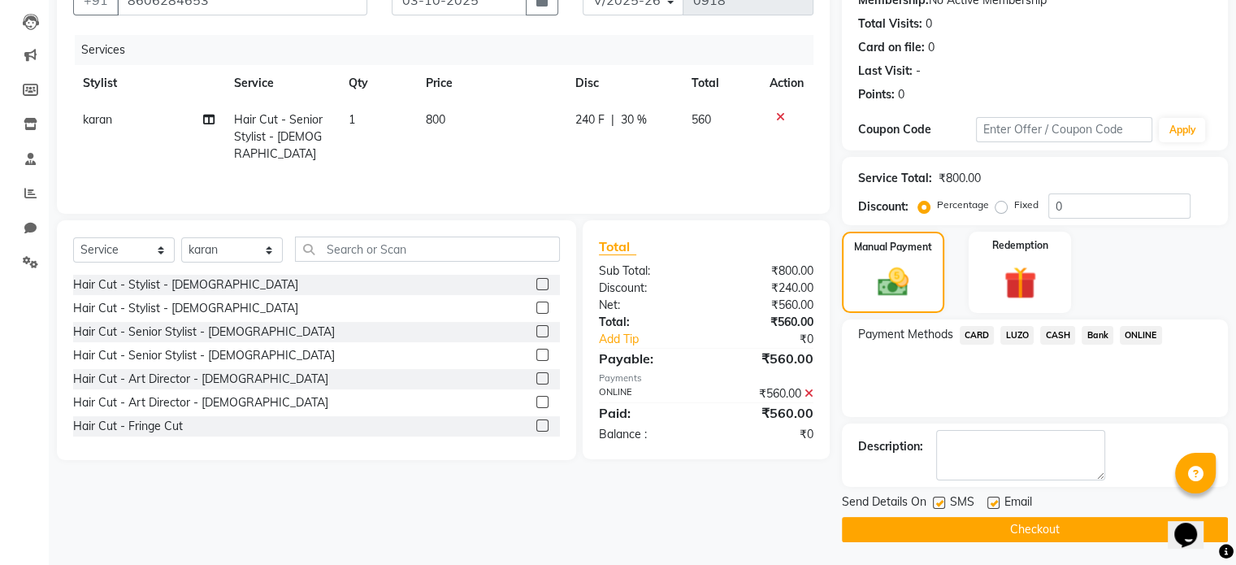
drag, startPoint x: 992, startPoint y: 501, endPoint x: 949, endPoint y: 501, distance: 43.1
click at [992, 500] on label at bounding box center [994, 503] width 12 height 12
click at [992, 500] on input "checkbox" at bounding box center [993, 503] width 11 height 11
checkbox input "false"
click at [936, 498] on label at bounding box center [939, 503] width 12 height 12
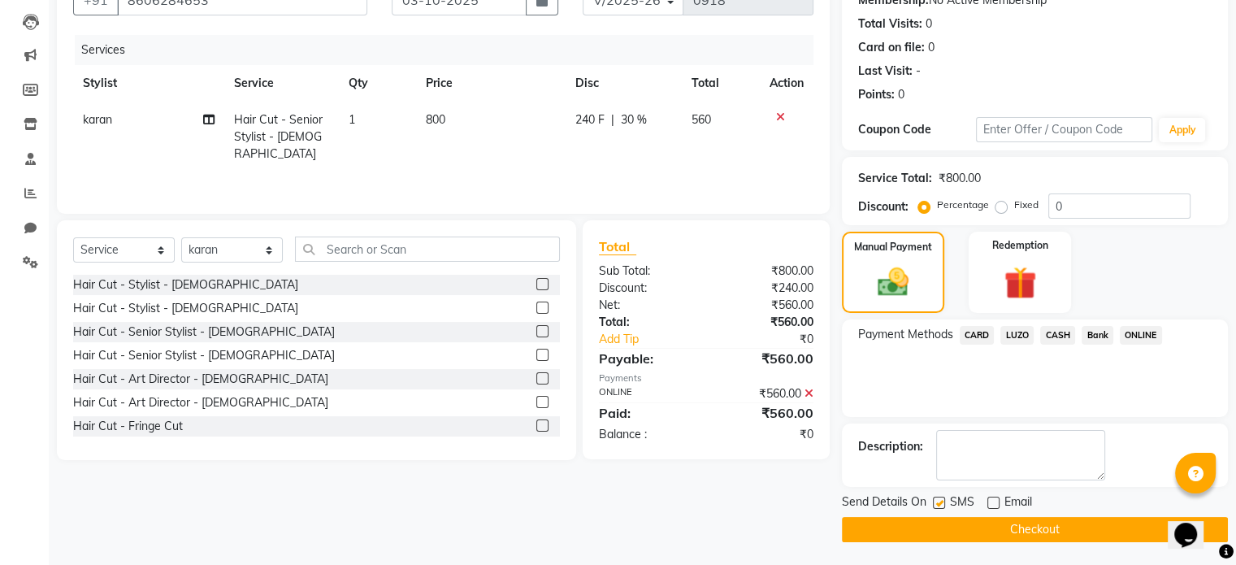
click at [936, 498] on input "checkbox" at bounding box center [938, 503] width 11 height 11
checkbox input "false"
click at [943, 527] on button "Checkout" at bounding box center [1035, 529] width 386 height 25
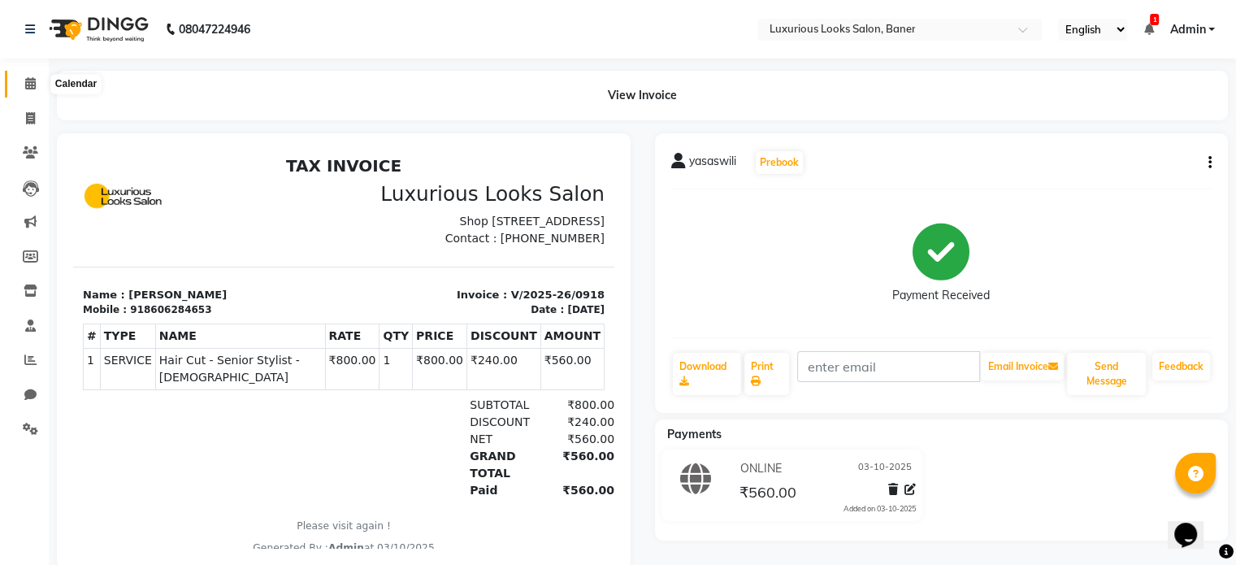
click at [34, 75] on span at bounding box center [30, 84] width 28 height 19
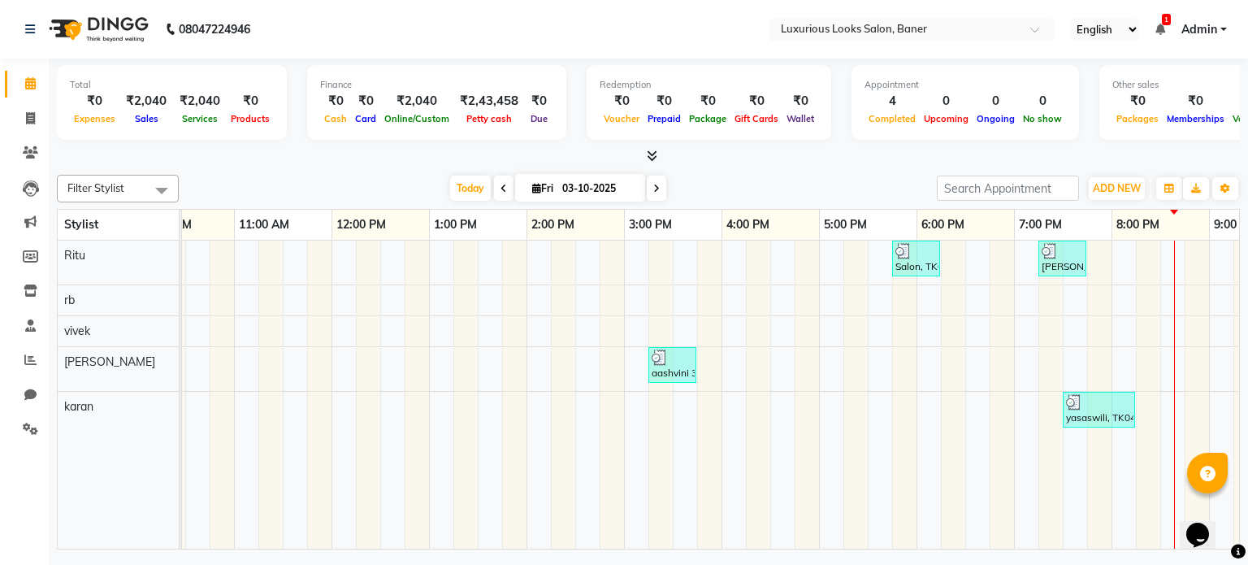
scroll to position [0, 202]
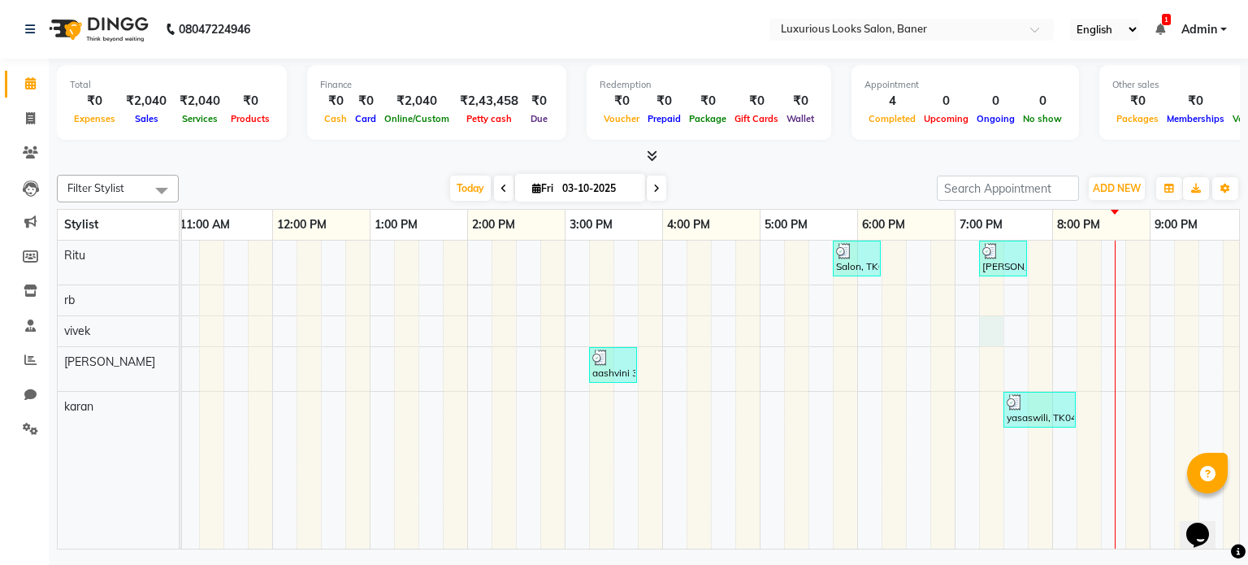
click at [985, 330] on div "Salon, TK02, 05:45 PM-06:15 PM, Women Regular Waxing - Full Arms [PERSON_NAME] …" at bounding box center [662, 395] width 1365 height 309
select select "83130"
select select "tentative"
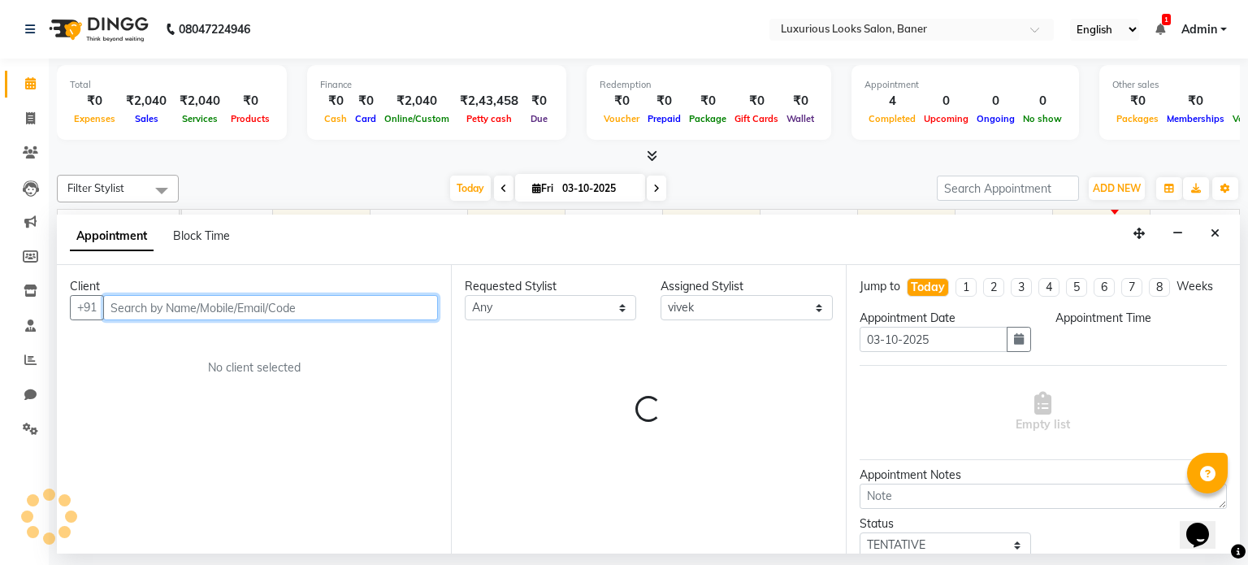
select select "1155"
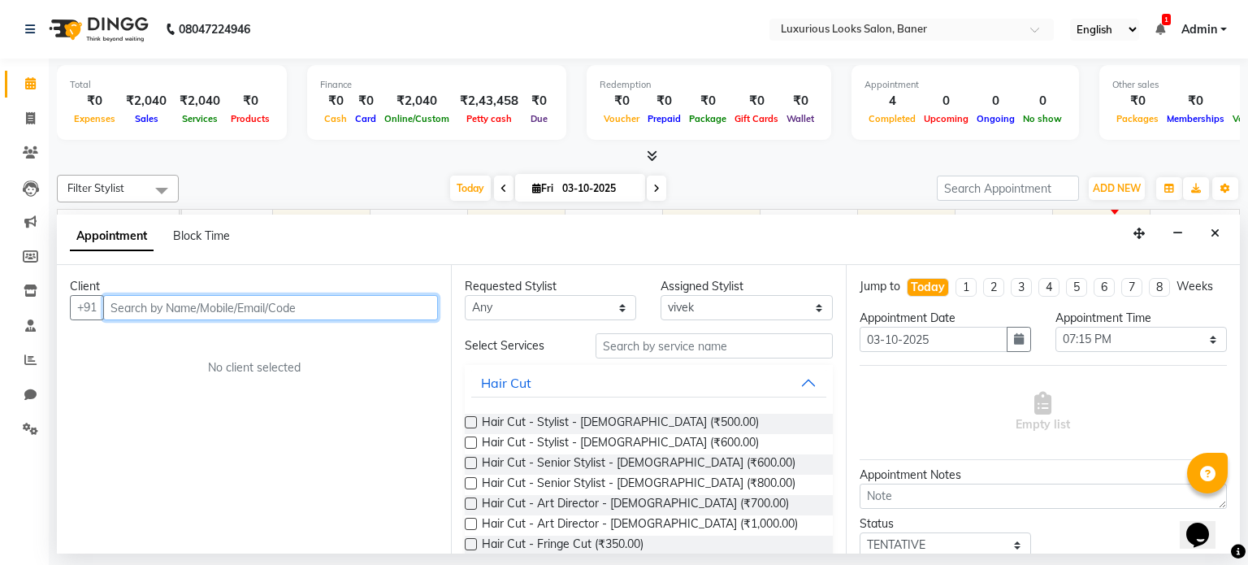
click at [367, 308] on input "text" at bounding box center [270, 307] width 335 height 25
type input "9823366553"
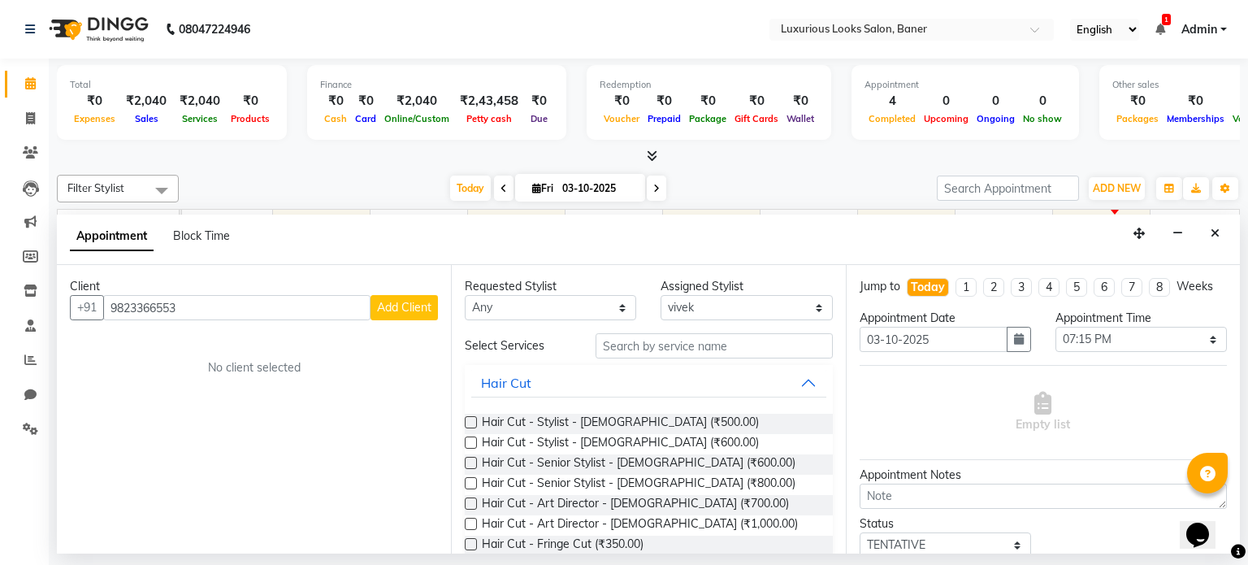
click at [393, 308] on span "Add Client" at bounding box center [404, 307] width 54 height 15
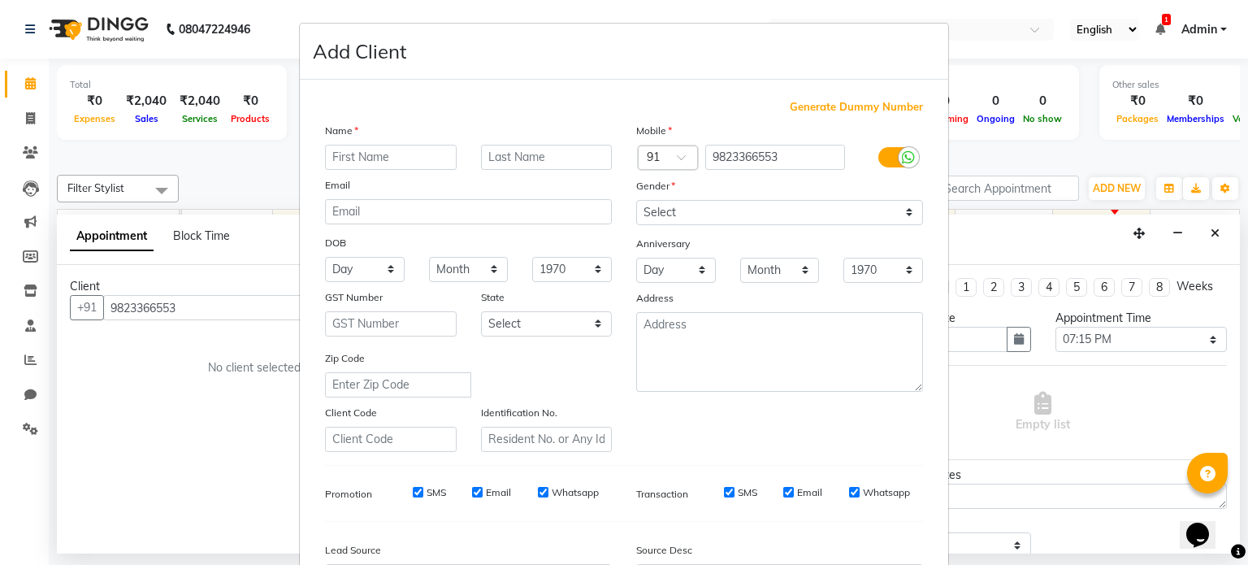
click at [369, 153] on input "text" at bounding box center [391, 157] width 132 height 25
type input "[PERSON_NAME]"
click at [641, 207] on select "Select [DEMOGRAPHIC_DATA] [DEMOGRAPHIC_DATA] Other Prefer Not To Say" at bounding box center [779, 212] width 287 height 25
select select "[DEMOGRAPHIC_DATA]"
click at [636, 201] on select "Select [DEMOGRAPHIC_DATA] [DEMOGRAPHIC_DATA] Other Prefer Not To Say" at bounding box center [779, 212] width 287 height 25
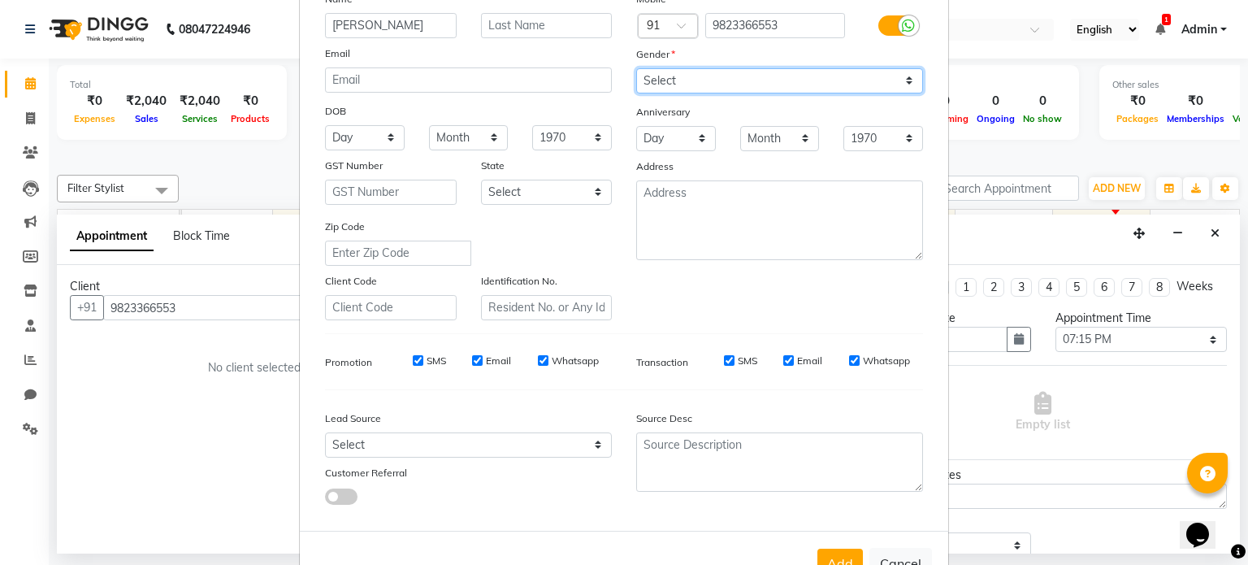
scroll to position [193, 0]
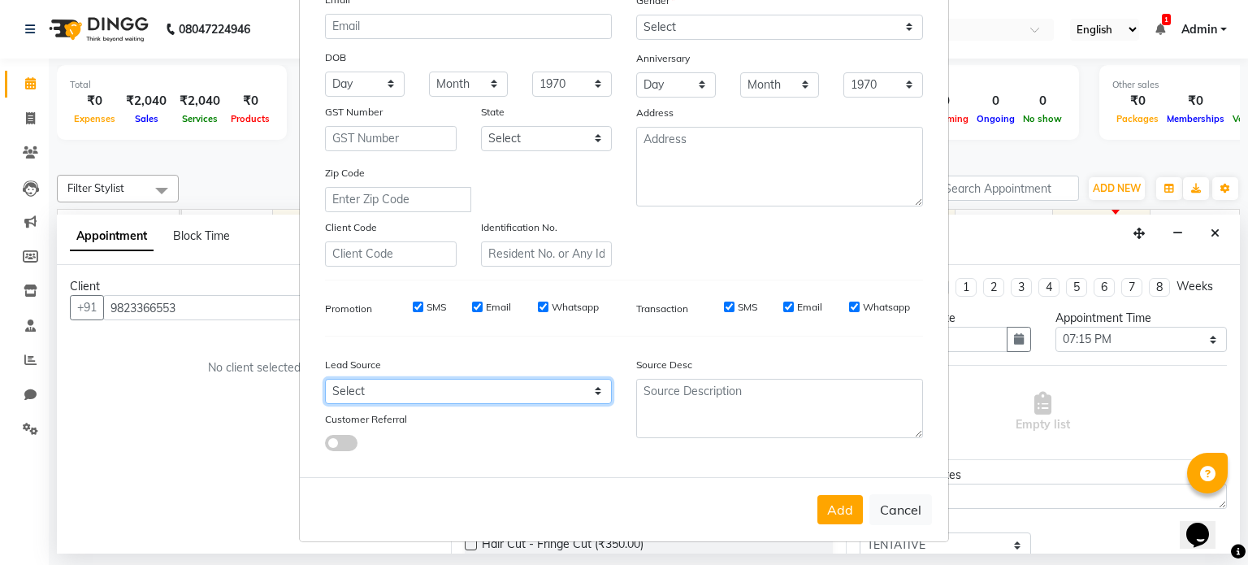
drag, startPoint x: 549, startPoint y: 389, endPoint x: 546, endPoint y: 379, distance: 10.3
click at [549, 389] on select "Select Walk-in Referral Internet Friend Word of Mouth Advertisement Facebook Ju…" at bounding box center [468, 391] width 287 height 25
select select "51356"
click at [325, 379] on select "Select Walk-in Referral Internet Friend Word of Mouth Advertisement Facebook Ju…" at bounding box center [468, 391] width 287 height 25
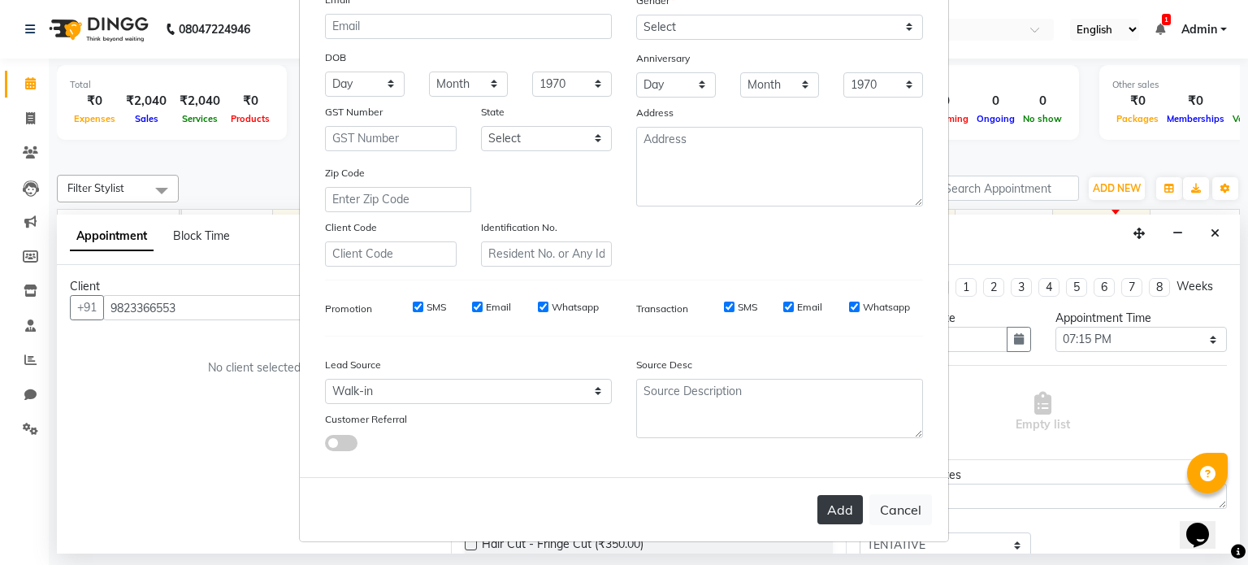
click at [833, 511] on button "Add" at bounding box center [841, 509] width 46 height 29
select select
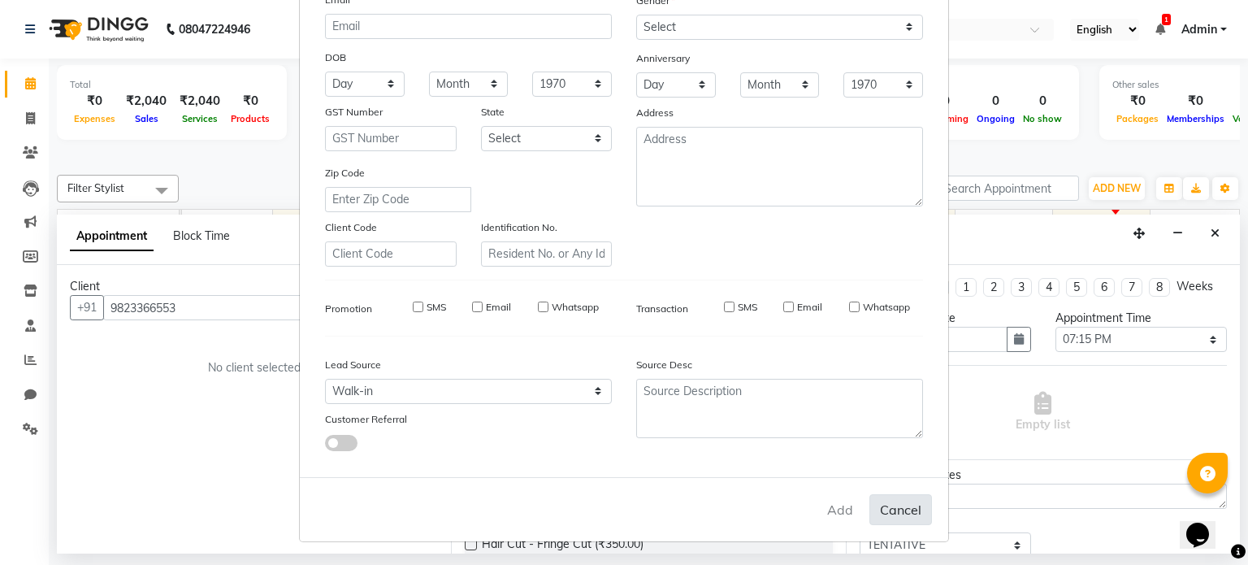
select select
checkbox input "false"
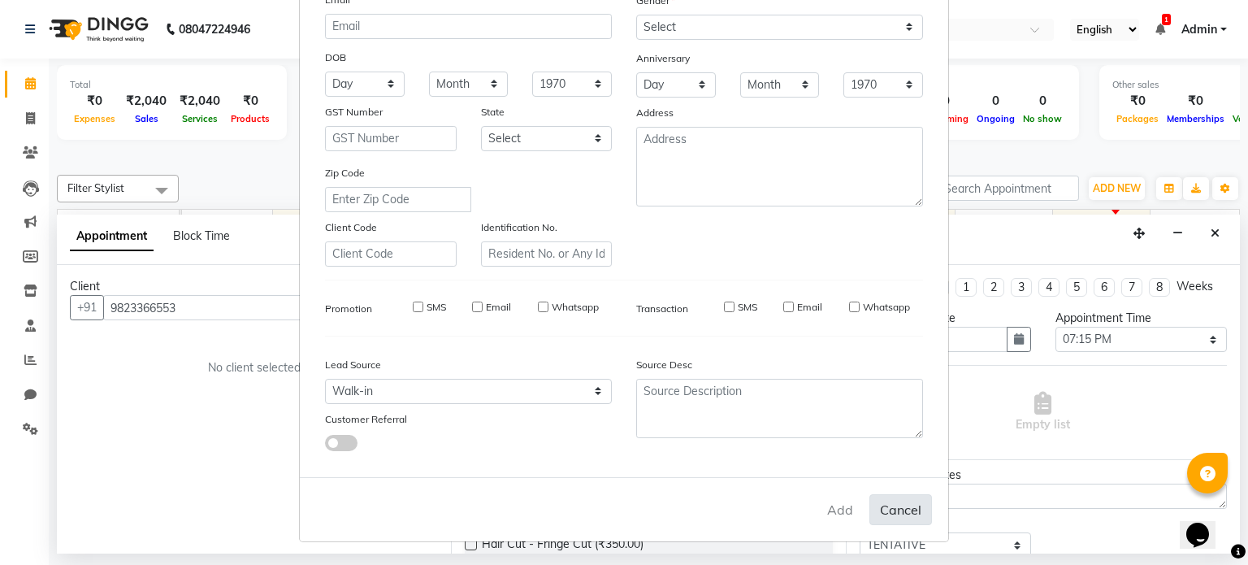
checkbox input "false"
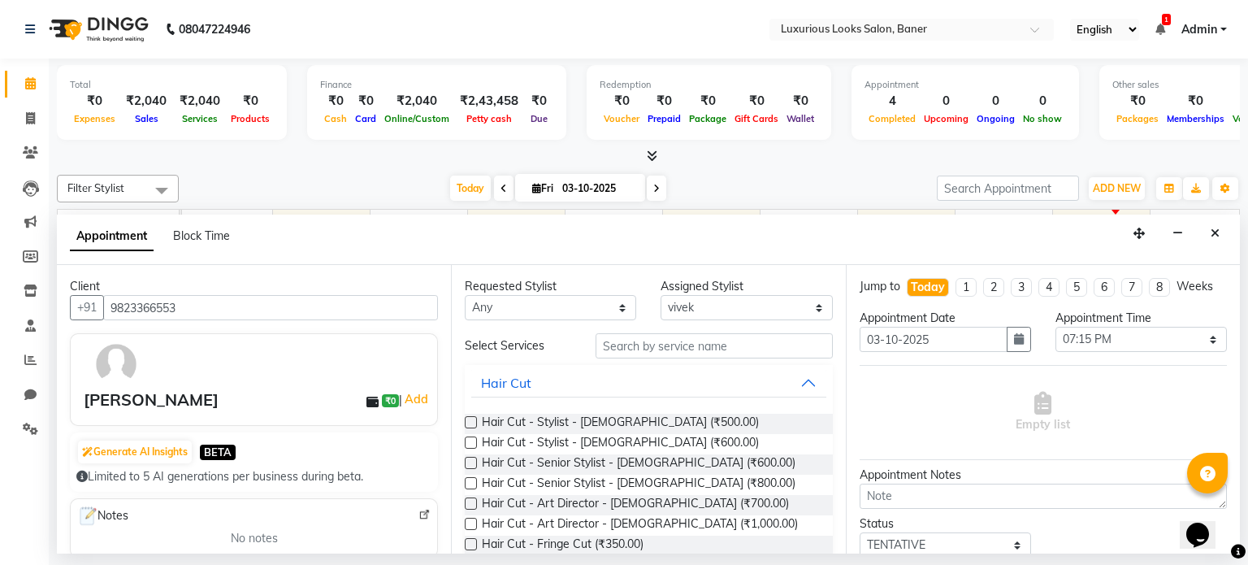
click at [469, 417] on label at bounding box center [471, 422] width 12 height 12
click at [469, 419] on input "checkbox" at bounding box center [470, 424] width 11 height 11
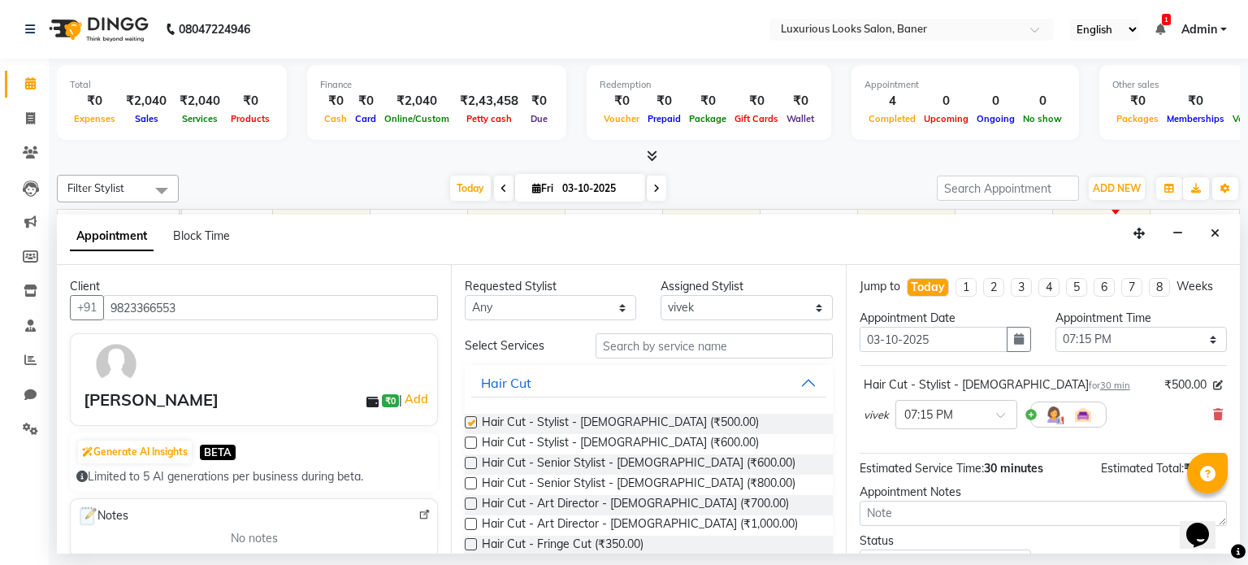
checkbox input "false"
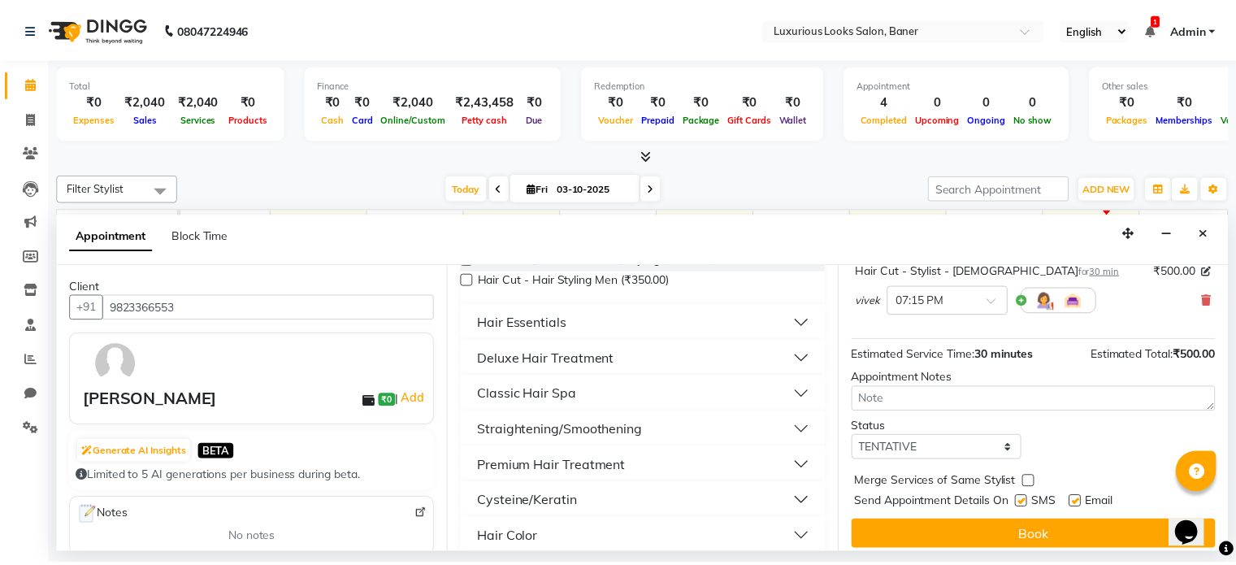
scroll to position [123, 0]
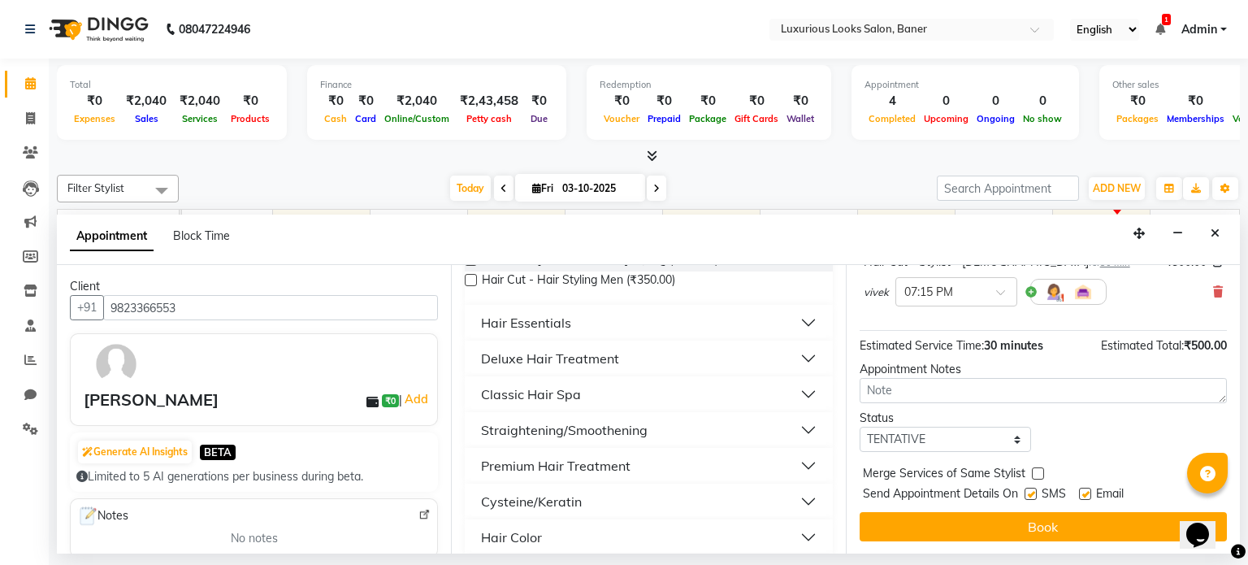
drag, startPoint x: 1027, startPoint y: 493, endPoint x: 1037, endPoint y: 493, distance: 10.6
click at [1032, 493] on label at bounding box center [1031, 494] width 12 height 12
click at [1032, 493] on input "checkbox" at bounding box center [1030, 495] width 11 height 11
checkbox input "false"
click at [1083, 488] on label at bounding box center [1085, 494] width 12 height 12
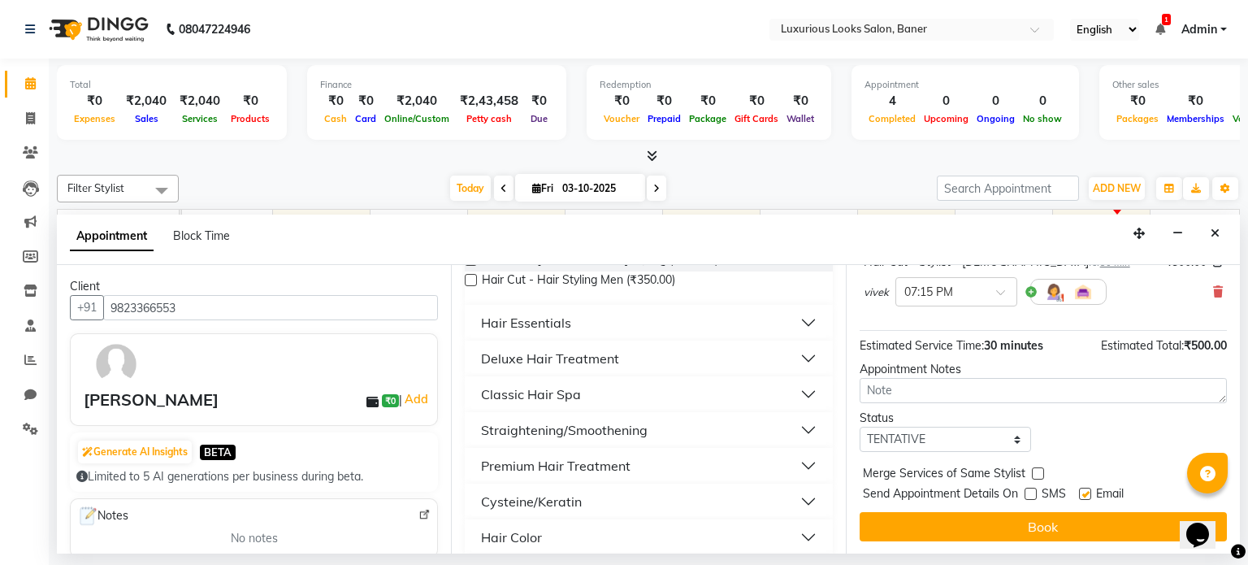
click at [1083, 490] on input "checkbox" at bounding box center [1084, 495] width 11 height 11
checkbox input "false"
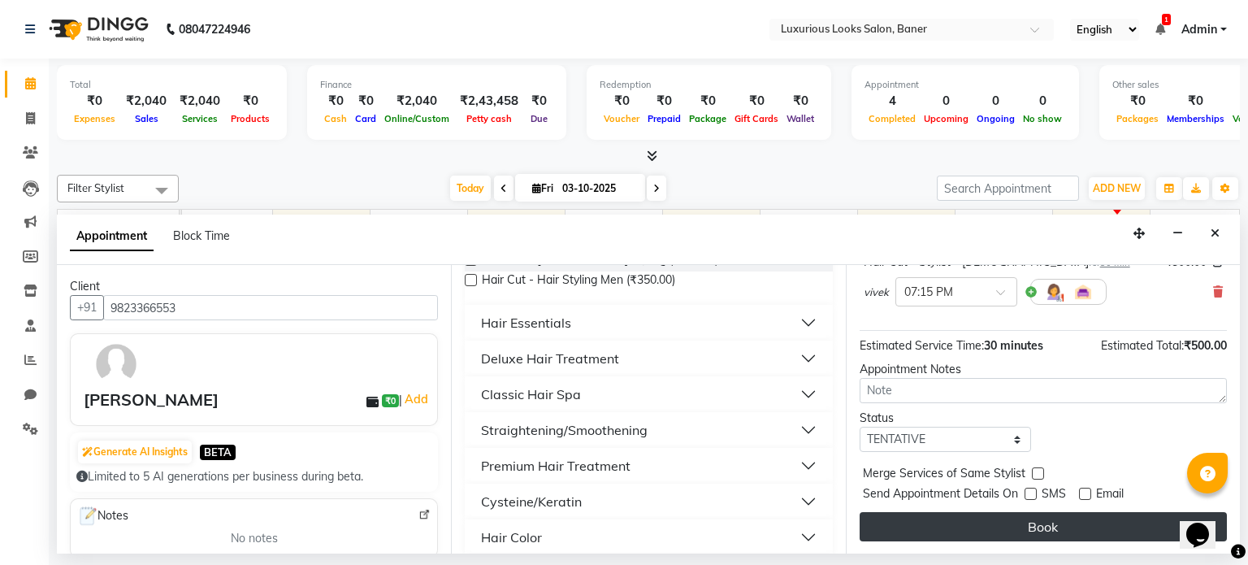
click at [1057, 520] on button "Book" at bounding box center [1043, 526] width 367 height 29
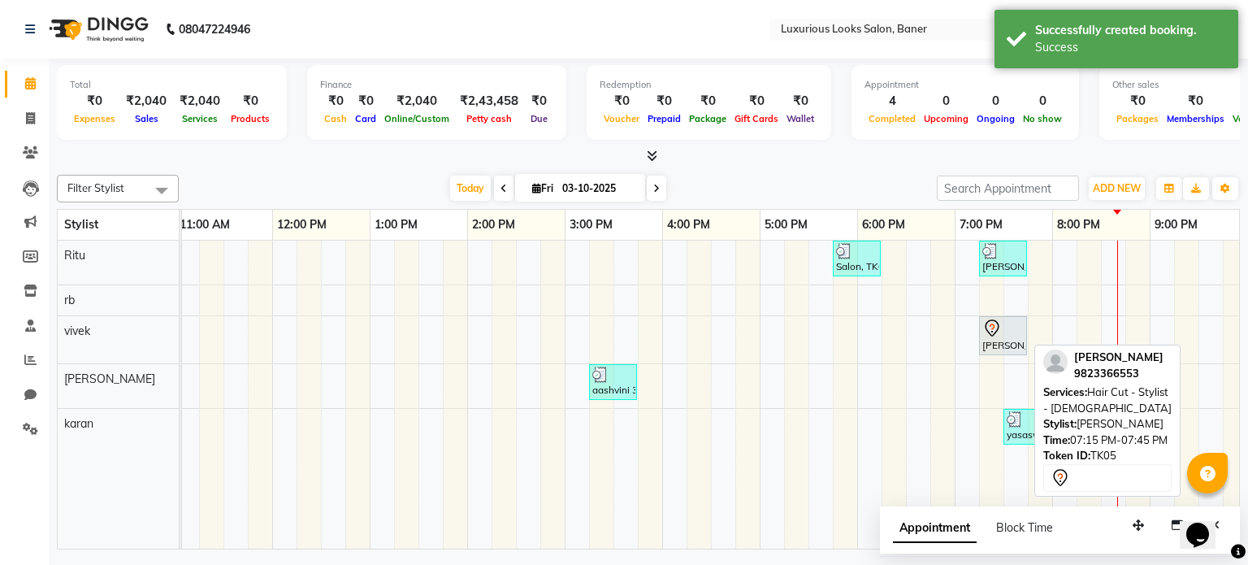
click at [996, 331] on icon at bounding box center [993, 329] width 20 height 20
select select "7"
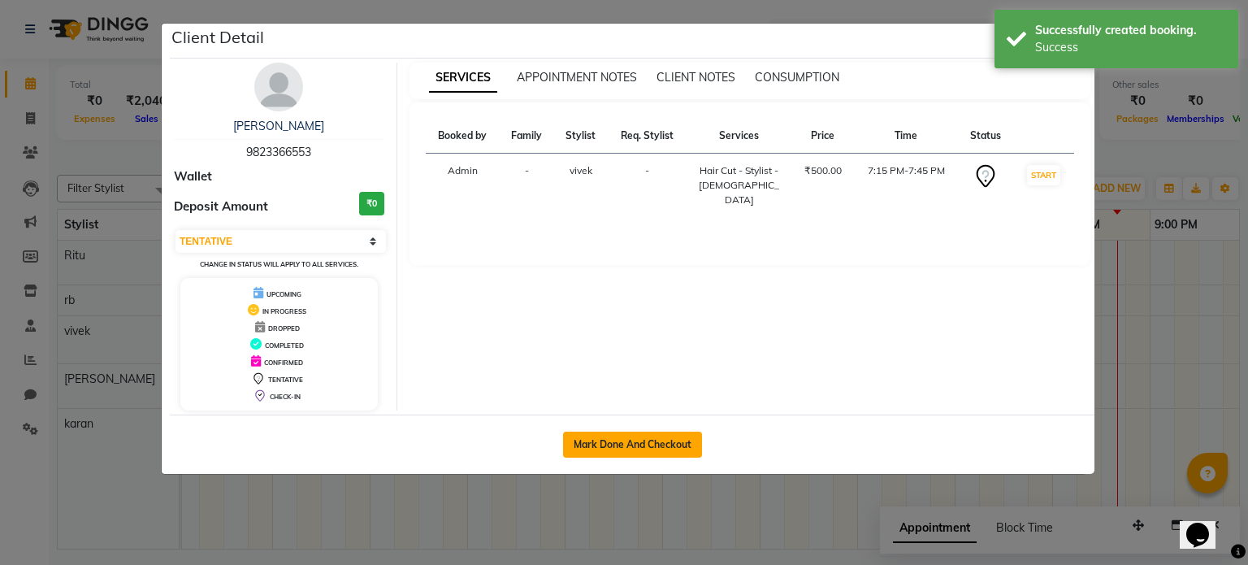
click at [675, 438] on button "Mark Done And Checkout" at bounding box center [632, 445] width 139 height 26
select select "service"
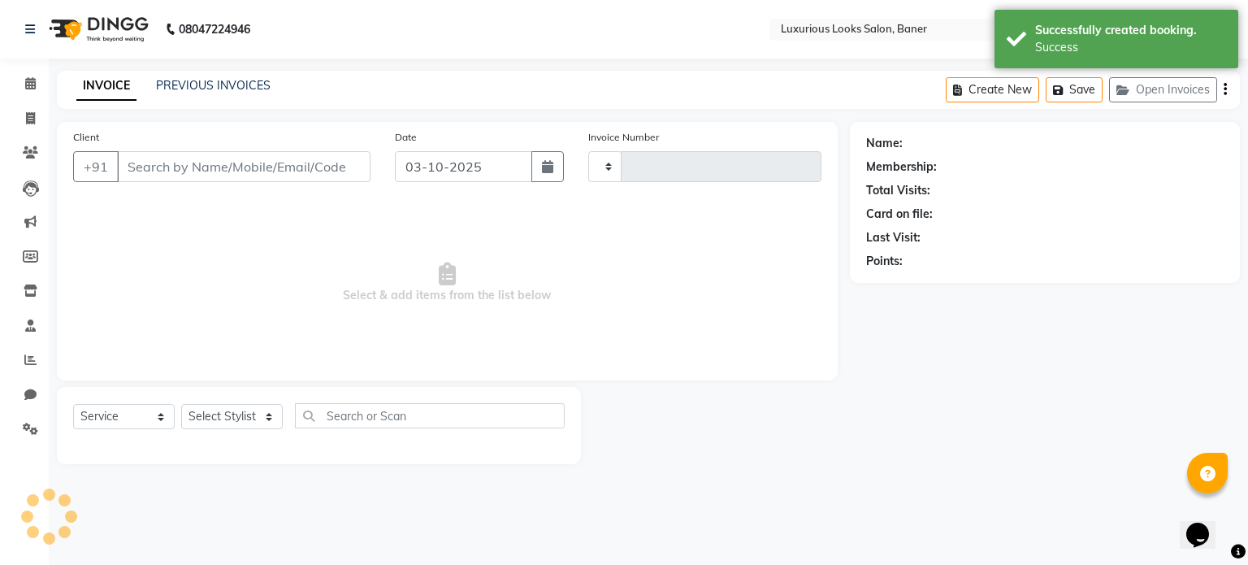
type input "0919"
select select "7573"
type input "9823366553"
select select "83130"
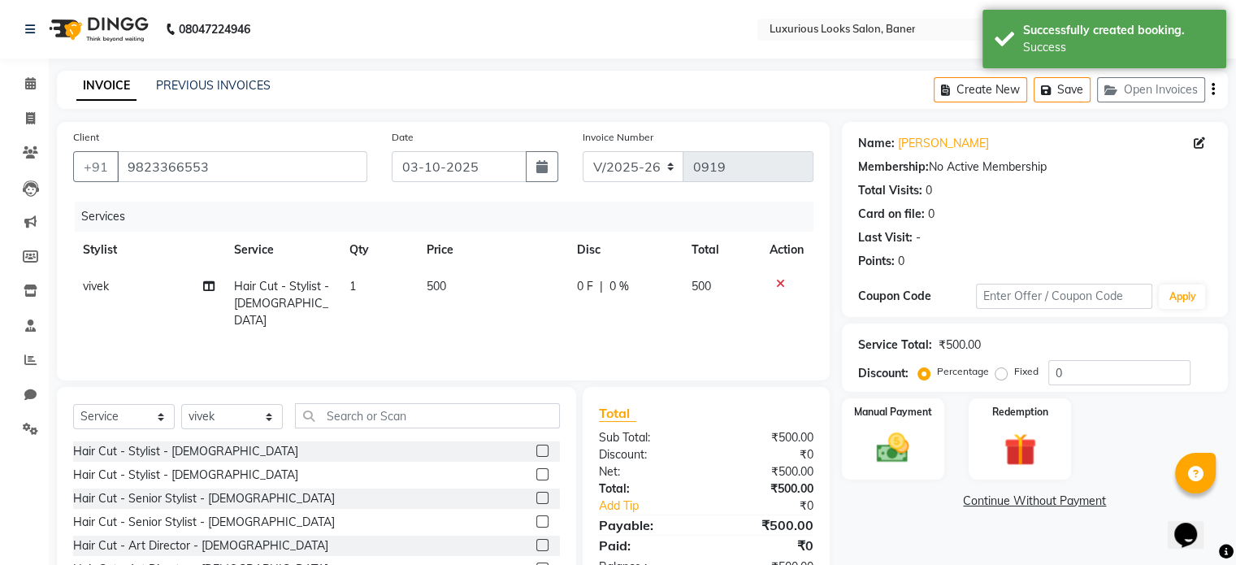
click at [607, 285] on div "0 F | 0 %" at bounding box center [624, 286] width 95 height 17
select select "83130"
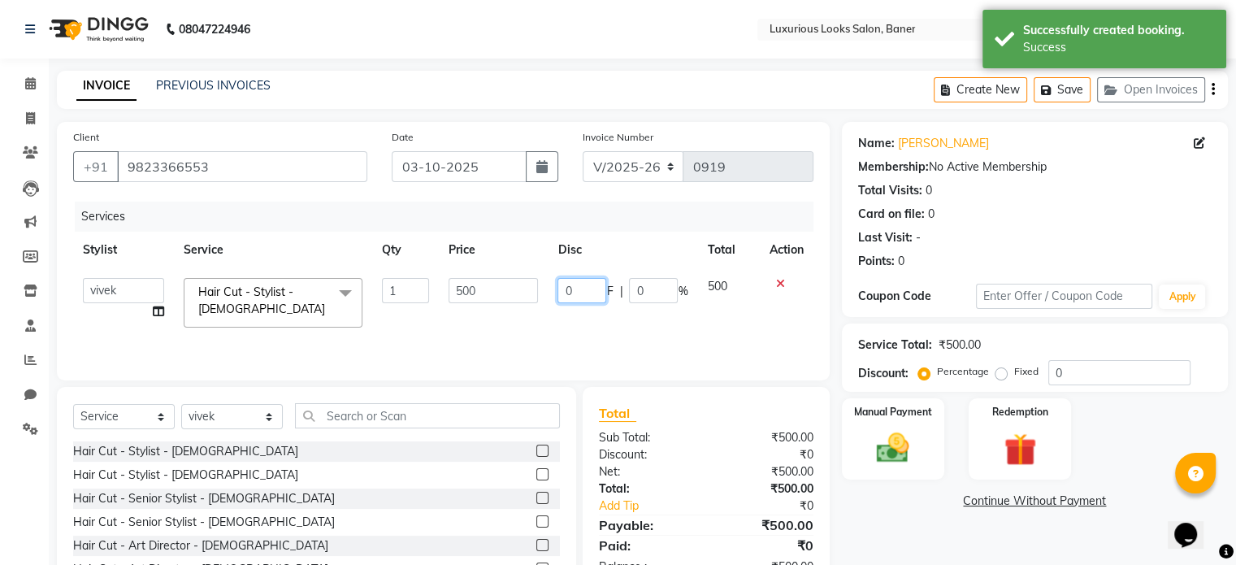
click at [569, 297] on input "0" at bounding box center [582, 290] width 49 height 25
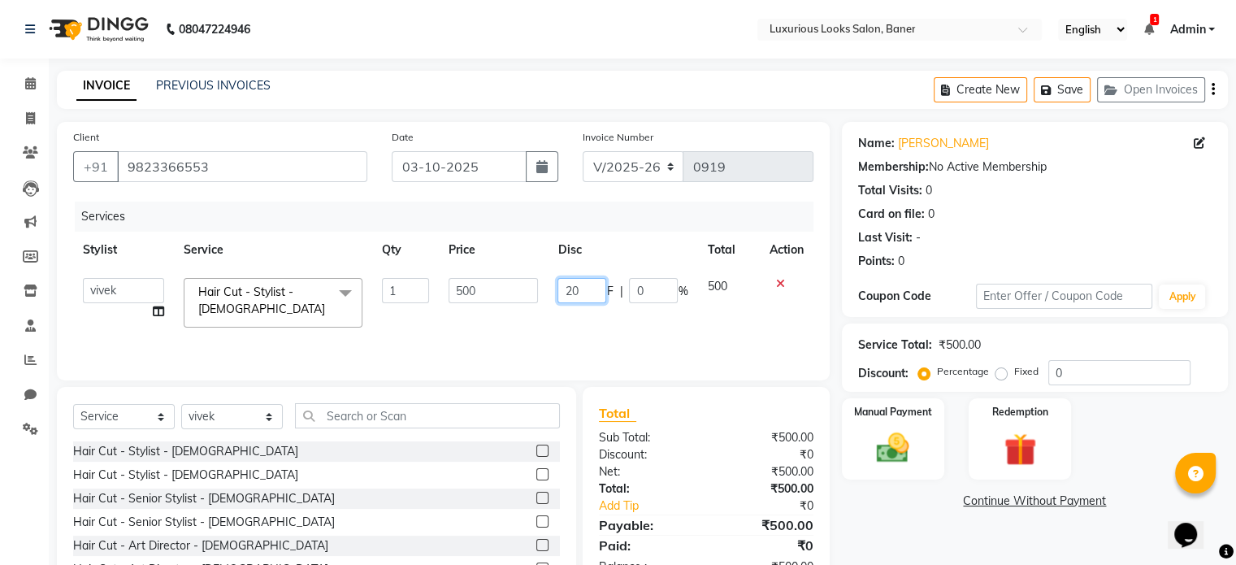
type input "200"
click at [599, 316] on td "200 F | 0 %" at bounding box center [623, 302] width 150 height 69
select select "83130"
click at [867, 430] on img at bounding box center [893, 448] width 54 height 39
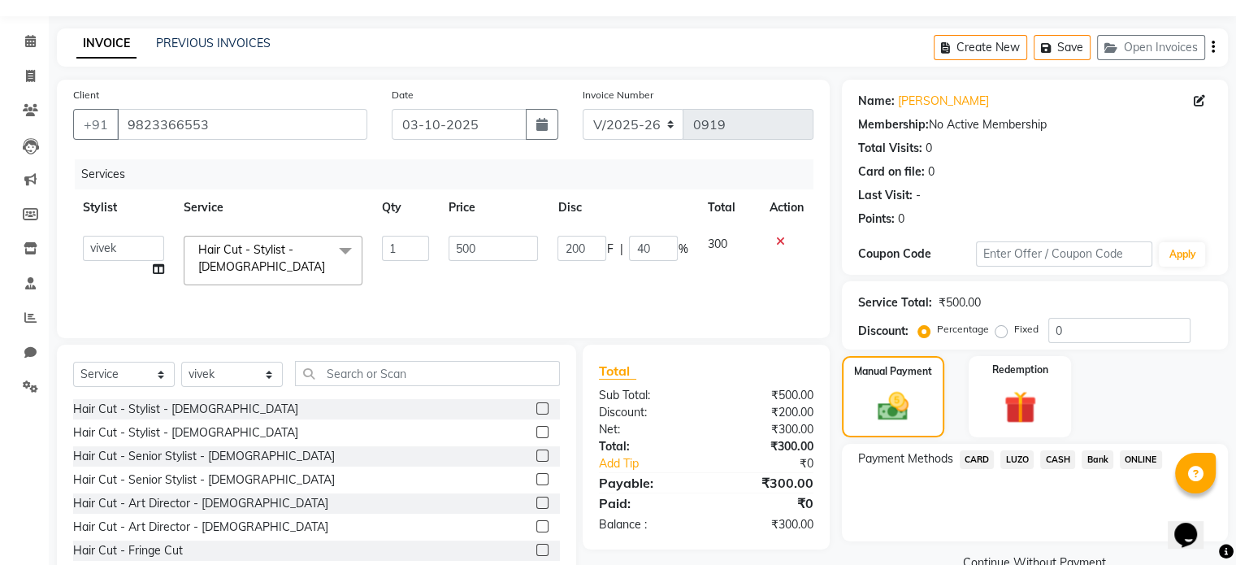
scroll to position [86, 0]
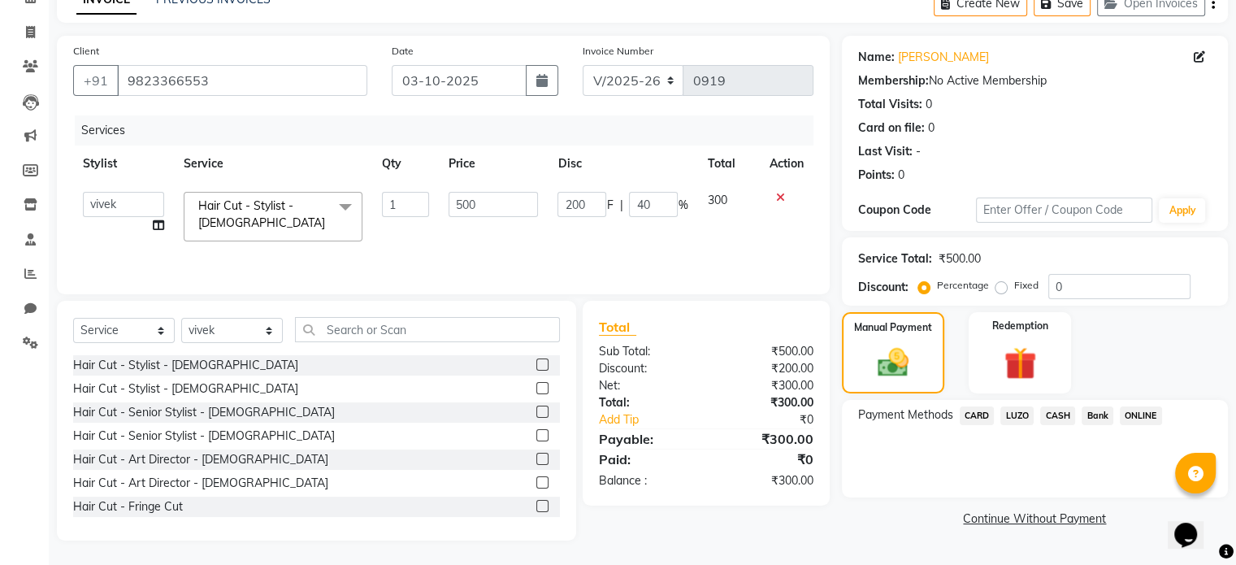
click at [970, 415] on span "CARD" at bounding box center [977, 415] width 35 height 19
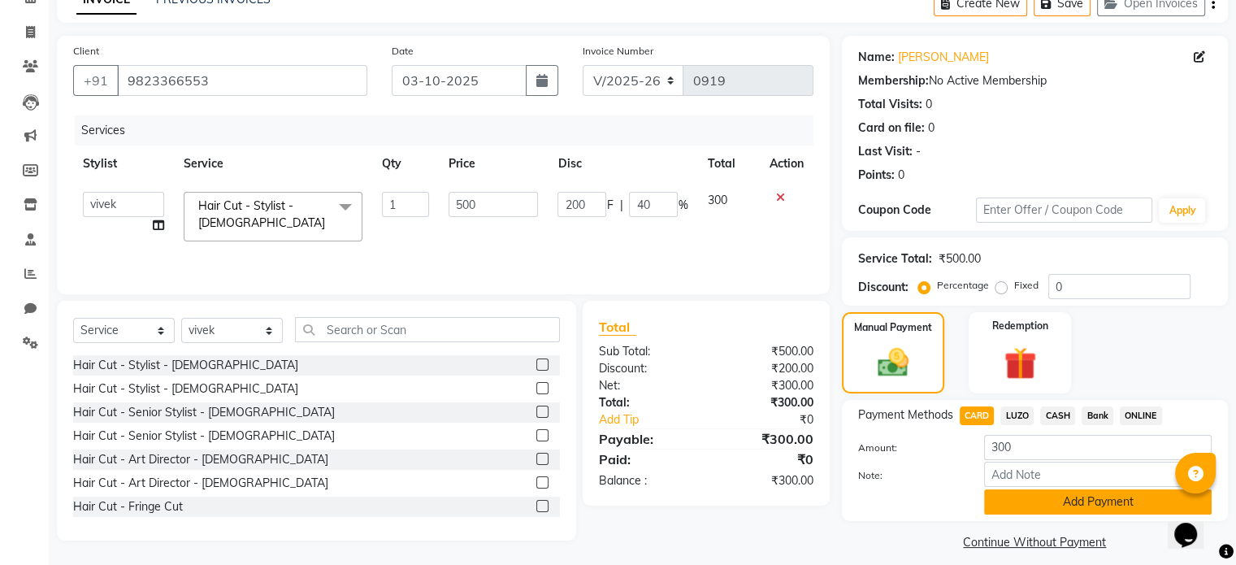
click at [1055, 496] on button "Add Payment" at bounding box center [1098, 501] width 228 height 25
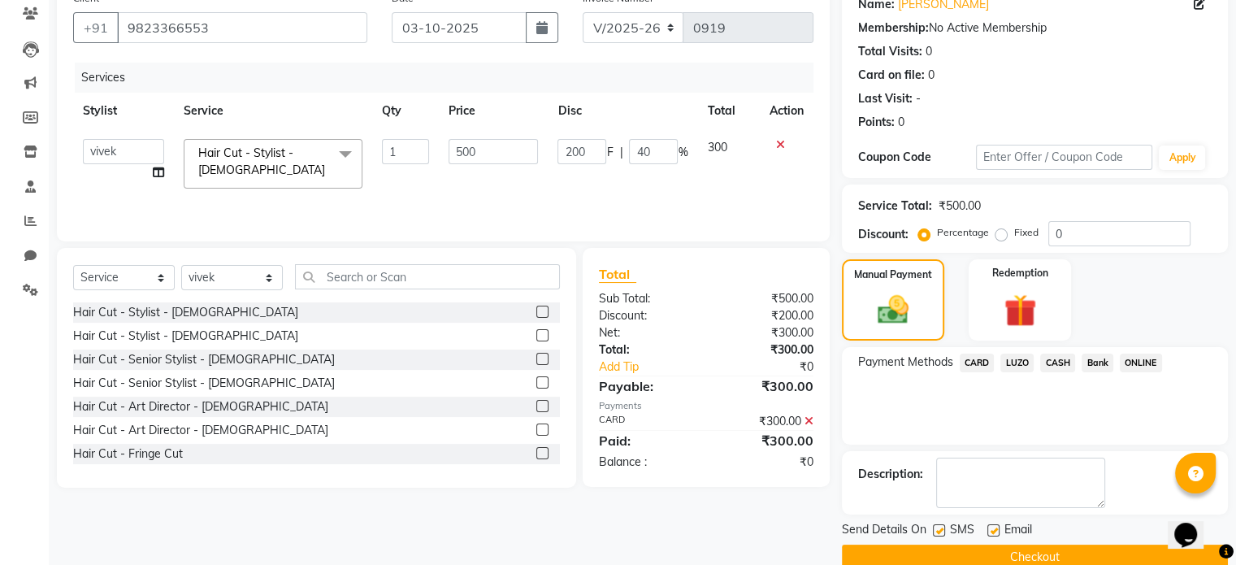
scroll to position [167, 0]
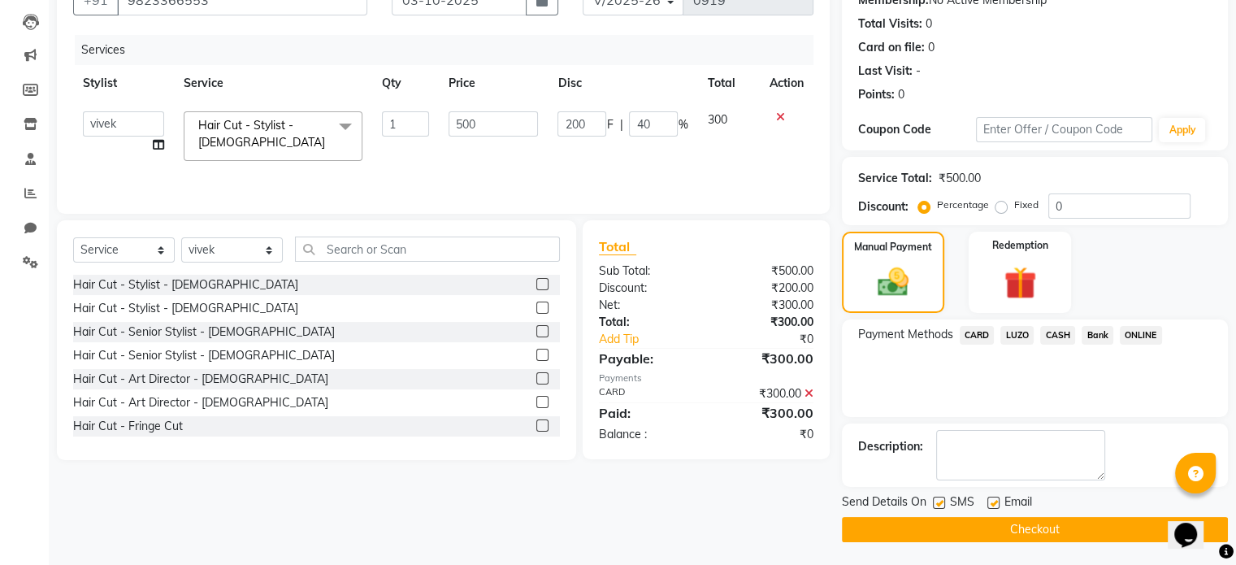
click at [992, 499] on label at bounding box center [994, 503] width 12 height 12
click at [992, 499] on input "checkbox" at bounding box center [993, 503] width 11 height 11
checkbox input "false"
click at [940, 500] on label at bounding box center [939, 503] width 12 height 12
click at [940, 500] on input "checkbox" at bounding box center [938, 503] width 11 height 11
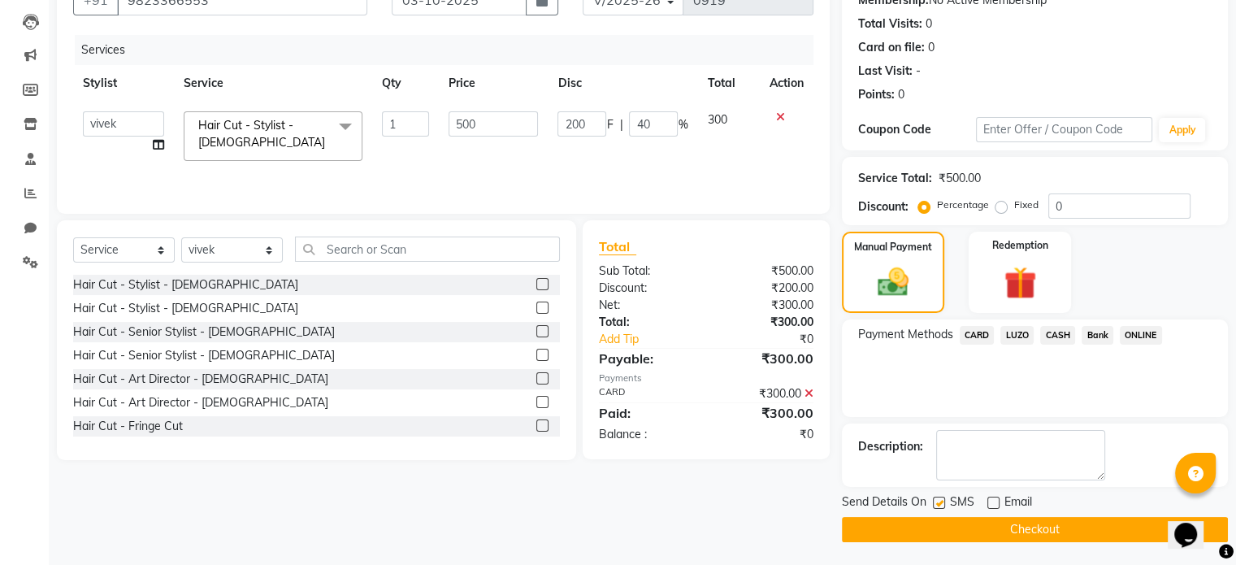
checkbox input "false"
click at [940, 528] on button "Checkout" at bounding box center [1035, 529] width 386 height 25
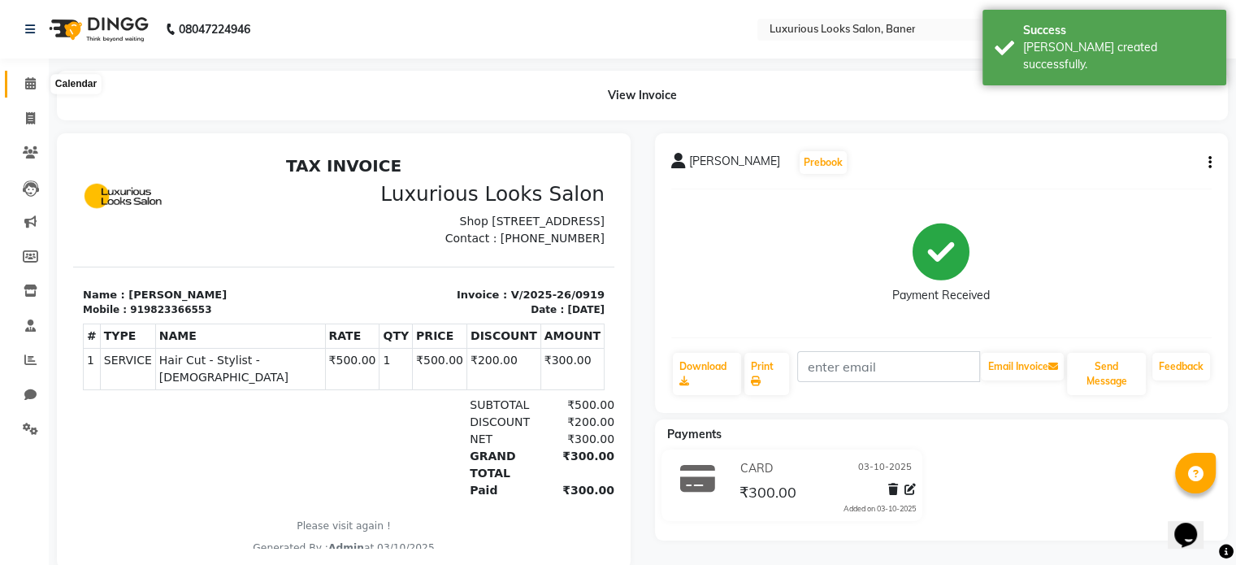
click at [26, 88] on icon at bounding box center [30, 83] width 11 height 12
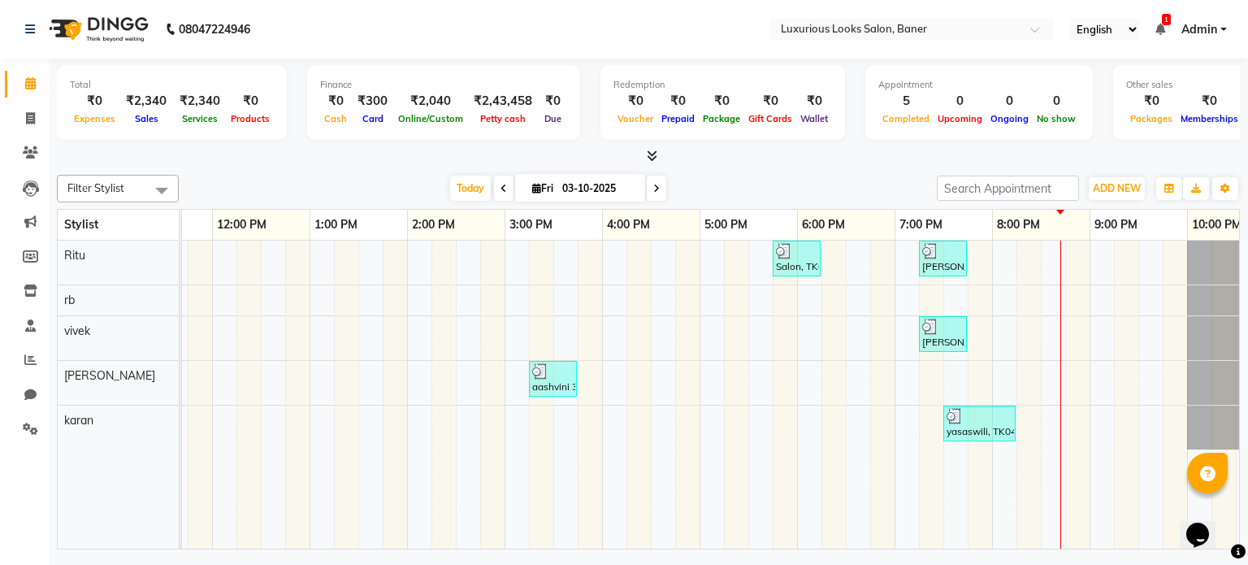
scroll to position [0, 307]
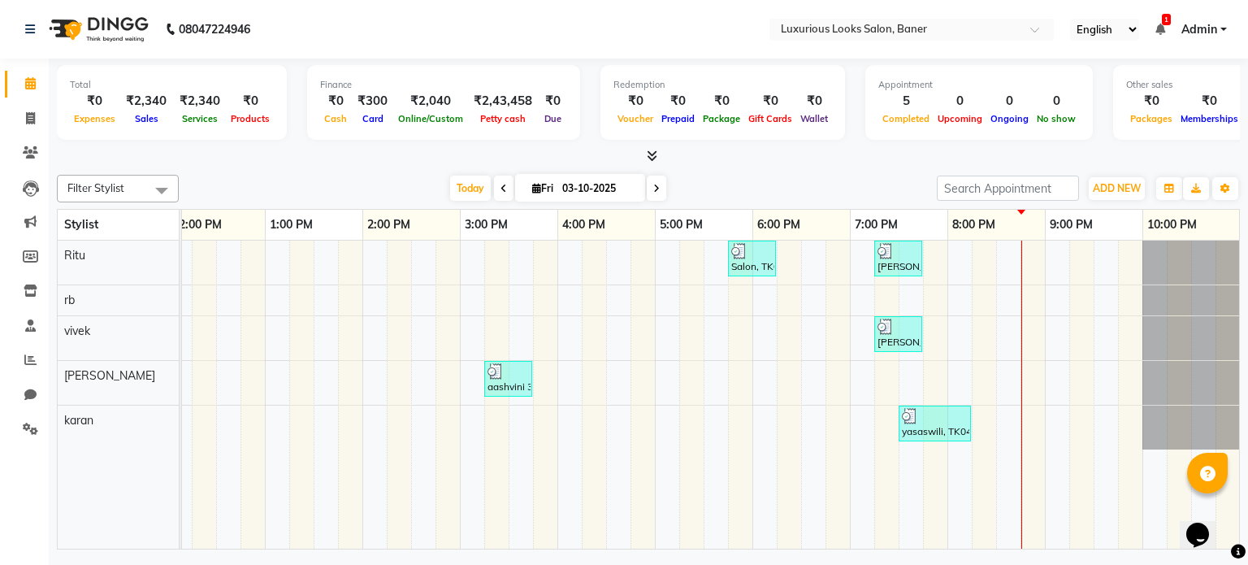
drag, startPoint x: 769, startPoint y: 435, endPoint x: 348, endPoint y: 454, distance: 421.5
click at [348, 454] on tr at bounding box center [557, 395] width 1365 height 309
click at [501, 419] on div "Salon, TK02, 05:45 PM-06:15 PM, Women Regular Waxing - Full Arms [PERSON_NAME] …" at bounding box center [557, 395] width 1365 height 309
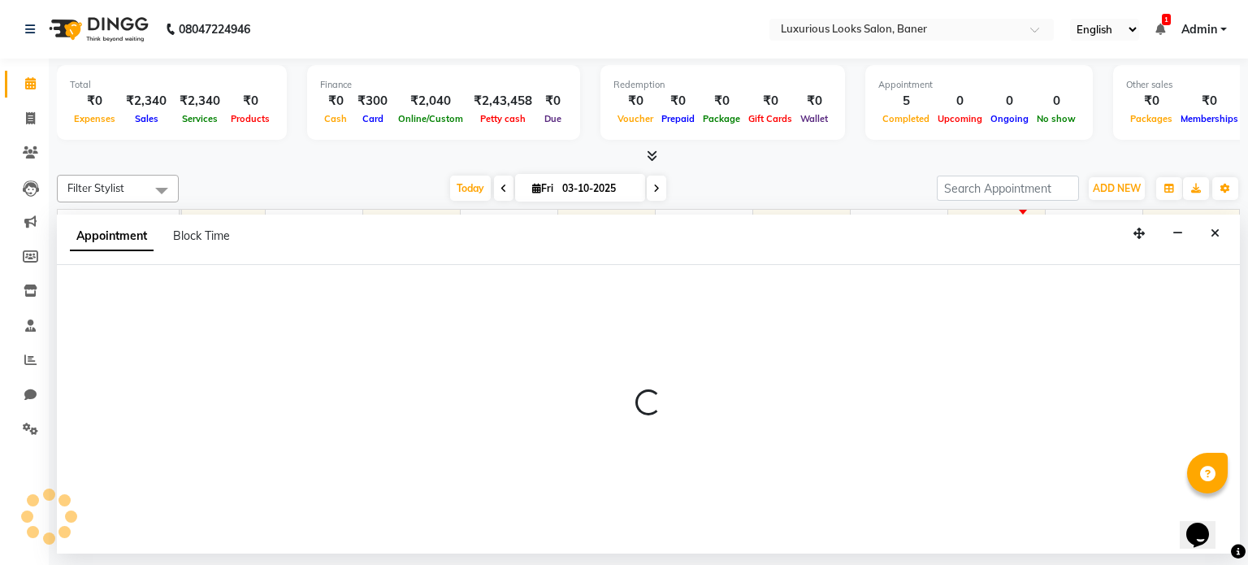
select select "93453"
select select "tentative"
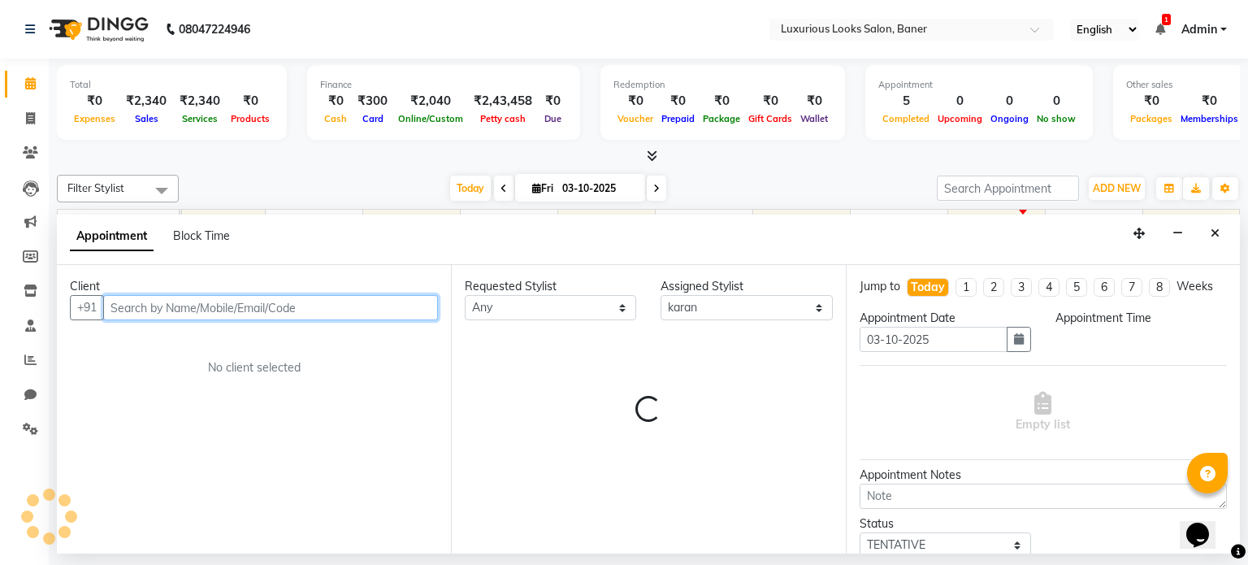
select select "915"
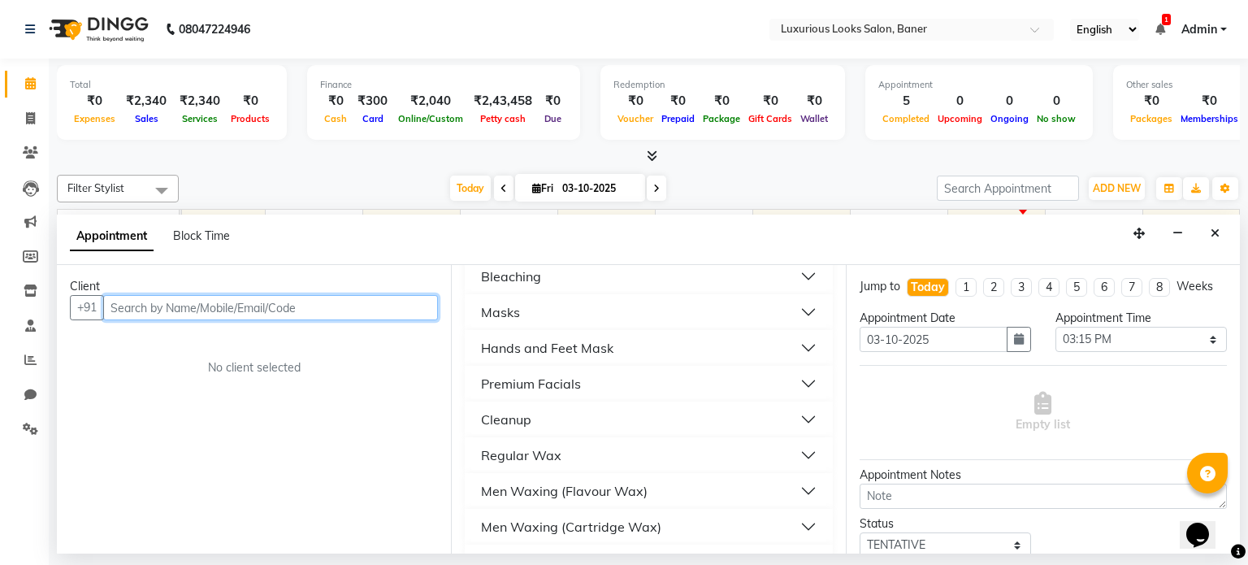
scroll to position [449, 0]
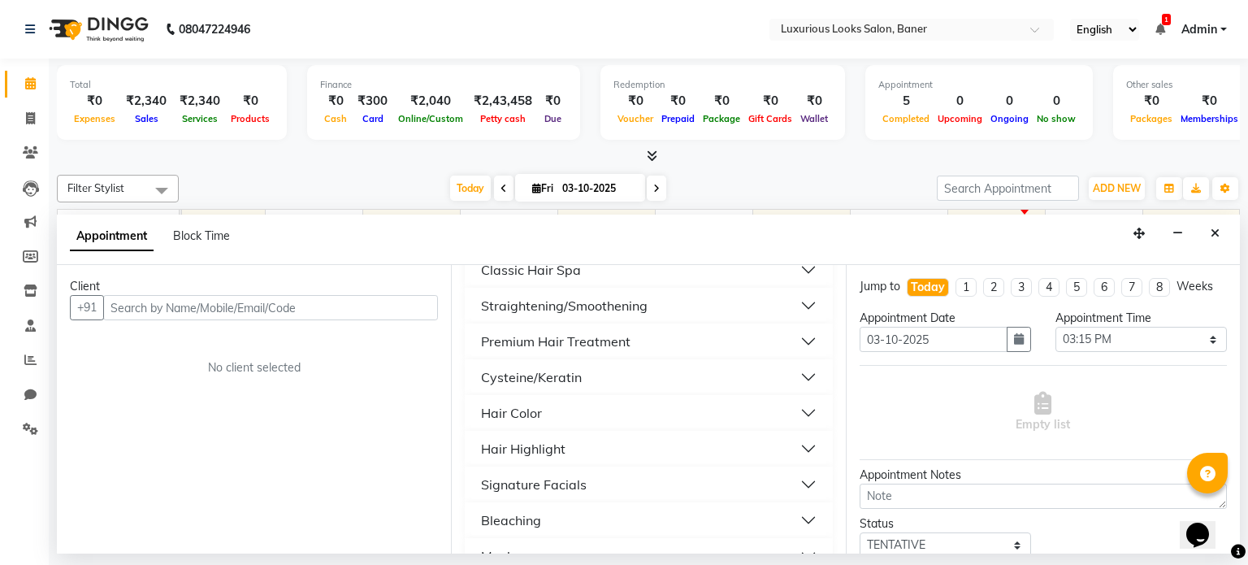
click at [24, 22] on div "08047224946" at bounding box center [138, 30] width 250 height 46
click at [28, 28] on icon at bounding box center [30, 29] width 10 height 11
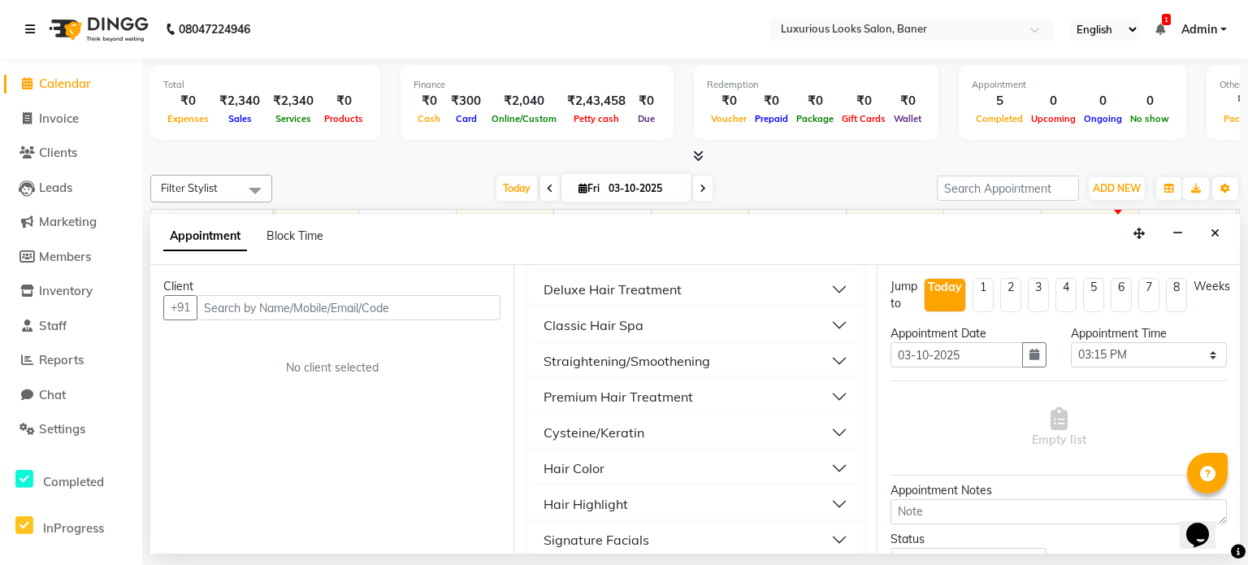
click at [28, 28] on icon at bounding box center [30, 29] width 10 height 11
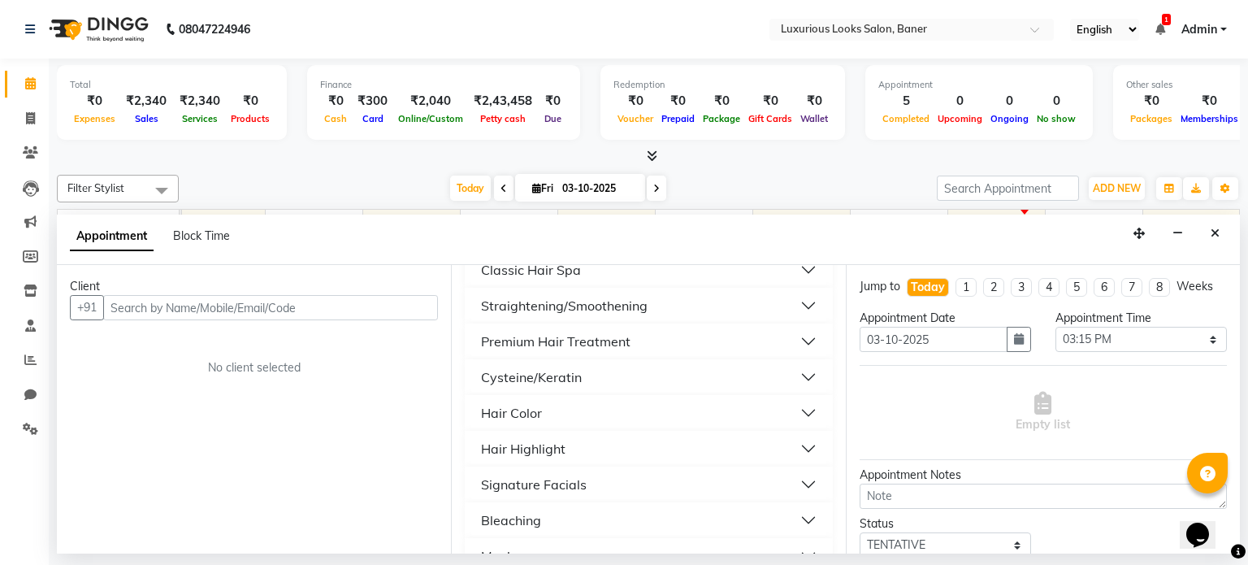
click at [503, 190] on icon at bounding box center [504, 189] width 7 height 10
type input "02-10-2025"
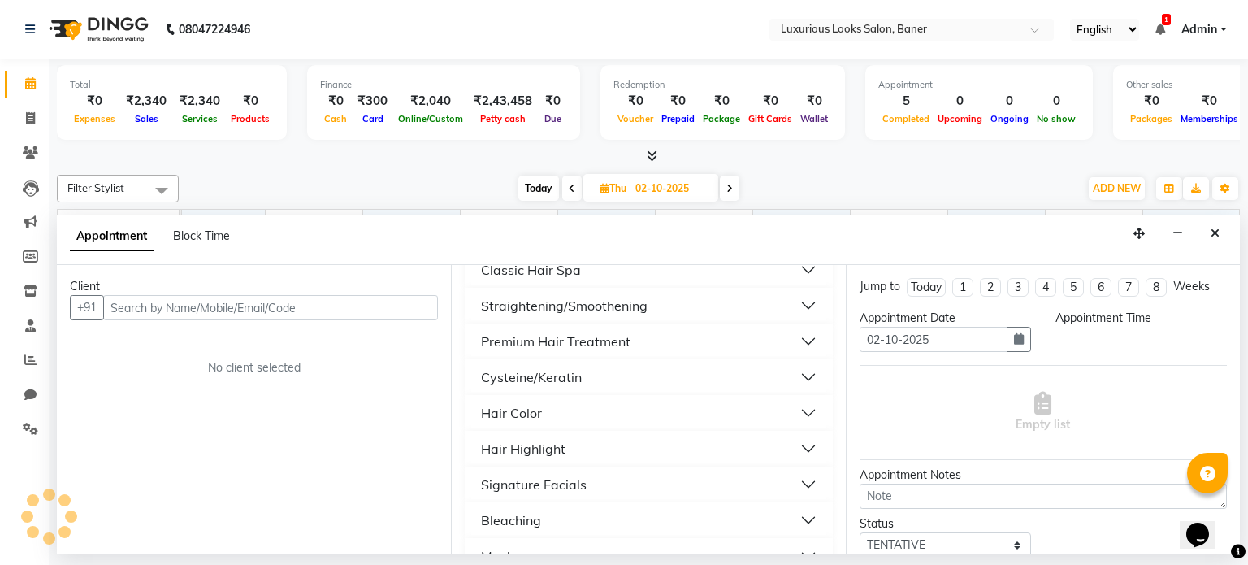
scroll to position [0, 0]
select select "915"
click at [729, 185] on icon at bounding box center [730, 189] width 7 height 10
type input "03-10-2025"
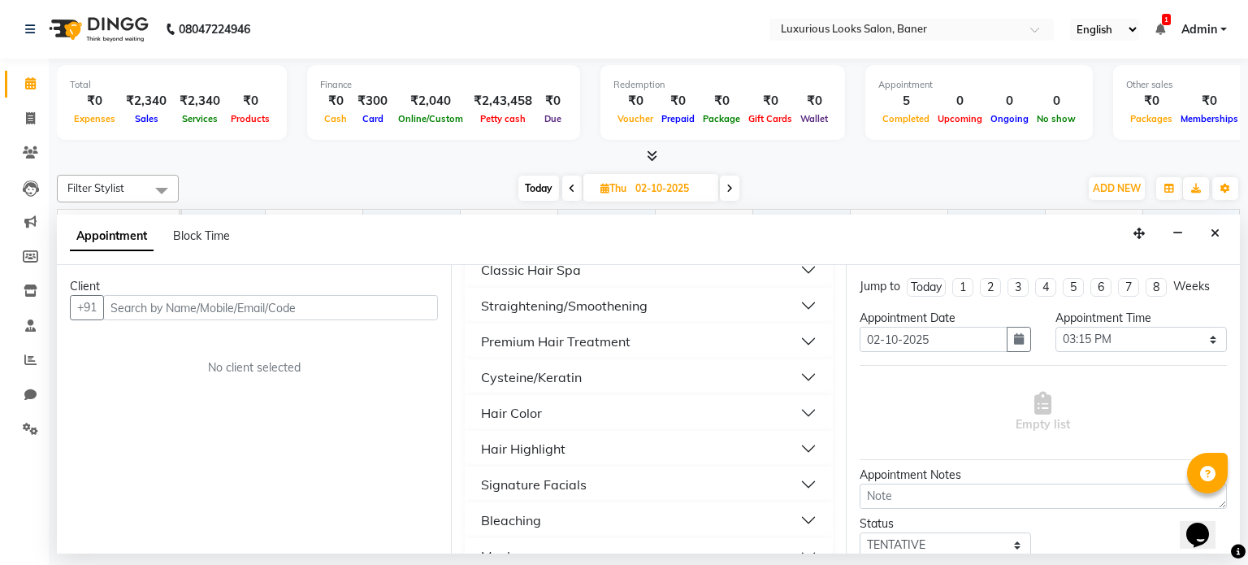
type input "03-10-2025"
select select "915"
click at [1222, 231] on button "Close" at bounding box center [1216, 233] width 24 height 25
